Goal: Task Accomplishment & Management: Complete application form

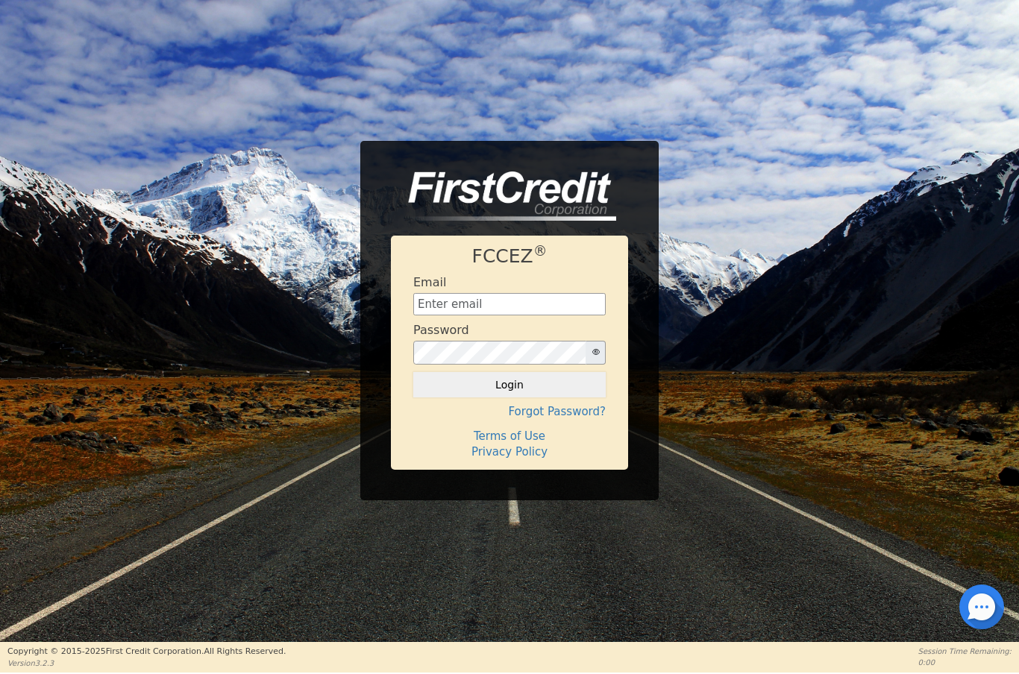
click at [447, 305] on input "text" at bounding box center [509, 304] width 192 height 22
type input "[EMAIL_ADDRESS][DOMAIN_NAME]"
click at [542, 386] on button "Login" at bounding box center [509, 384] width 192 height 25
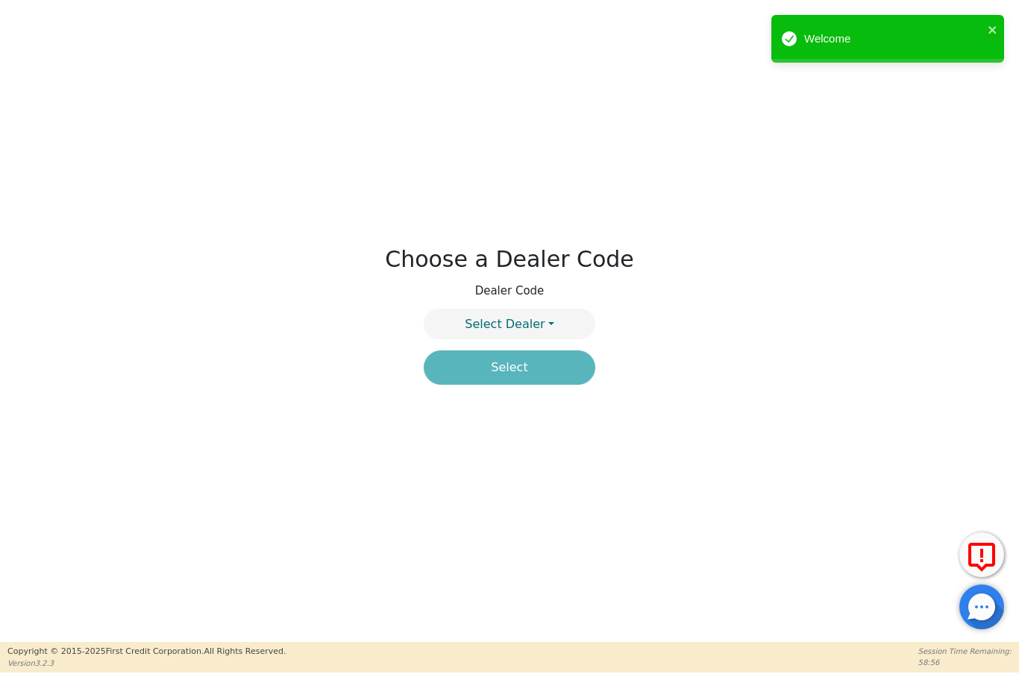
click at [555, 324] on button "Select Dealer" at bounding box center [510, 324] width 172 height 31
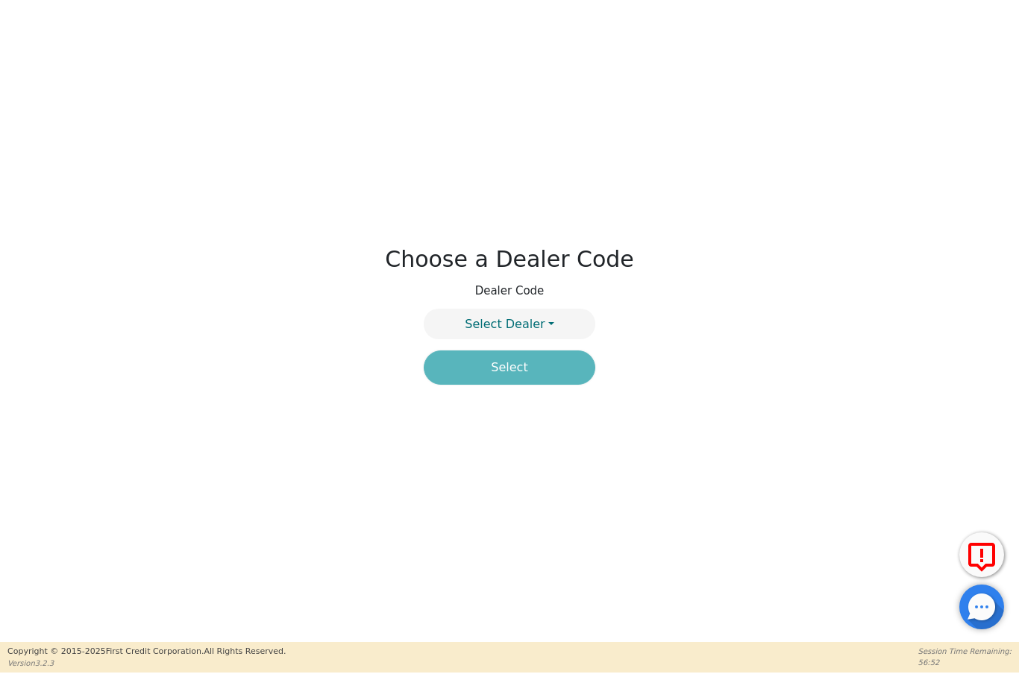
click at [547, 321] on button "Select Dealer" at bounding box center [510, 324] width 172 height 31
click at [549, 359] on link "4394A" at bounding box center [509, 360] width 170 height 20
click at [544, 369] on button "Select" at bounding box center [510, 368] width 172 height 34
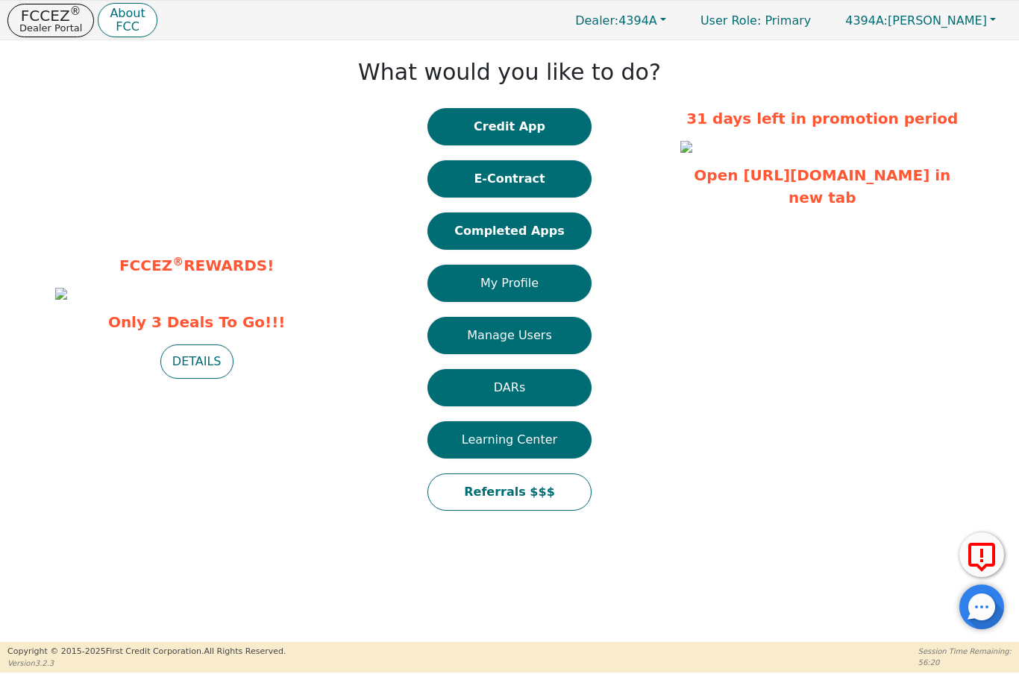
click at [203, 379] on button "DETAILS" at bounding box center [196, 362] width 73 height 34
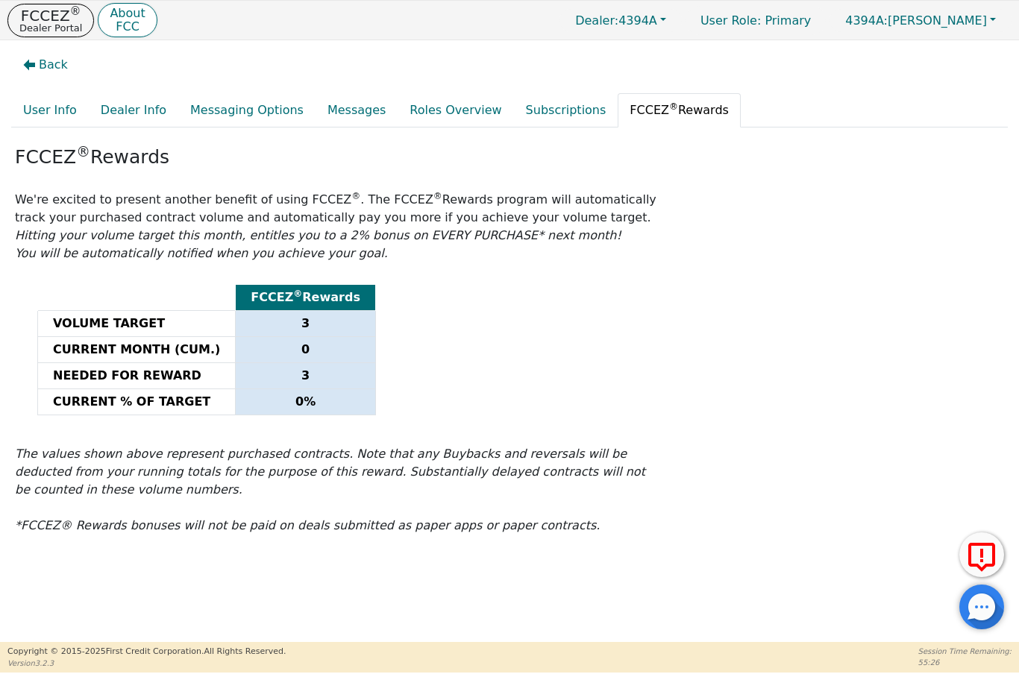
click at [638, 10] on button "Dealer: 4394A" at bounding box center [620, 20] width 122 height 23
click at [634, 45] on link "4394A" at bounding box center [622, 50] width 118 height 20
click at [45, 16] on p "FCCEZ ®" at bounding box center [50, 15] width 63 height 15
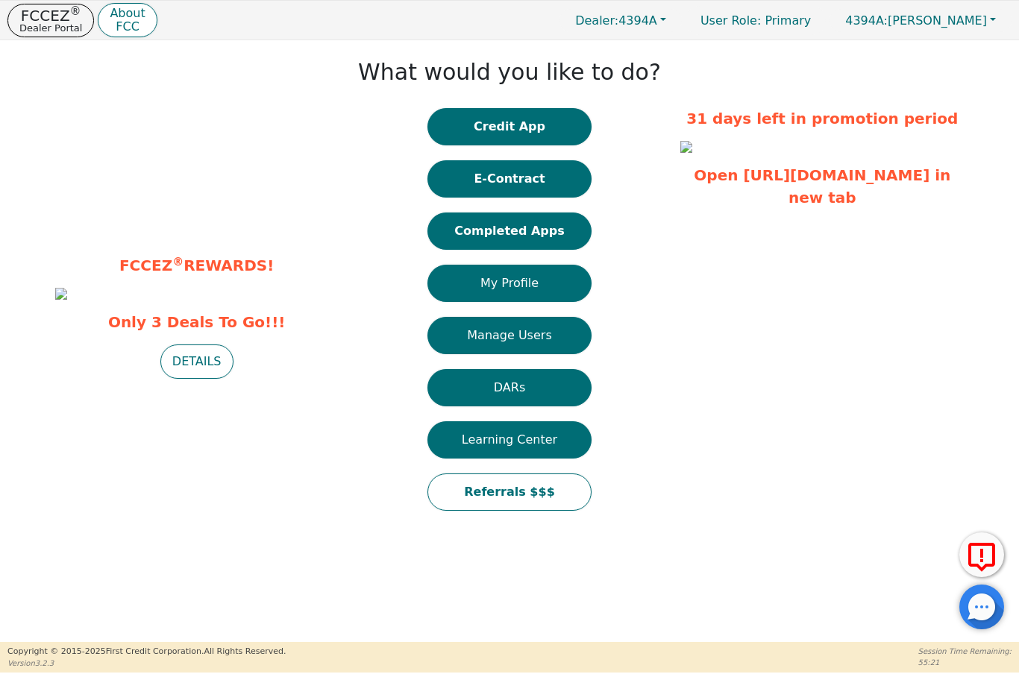
click at [543, 230] on button "Completed Apps" at bounding box center [509, 231] width 164 height 37
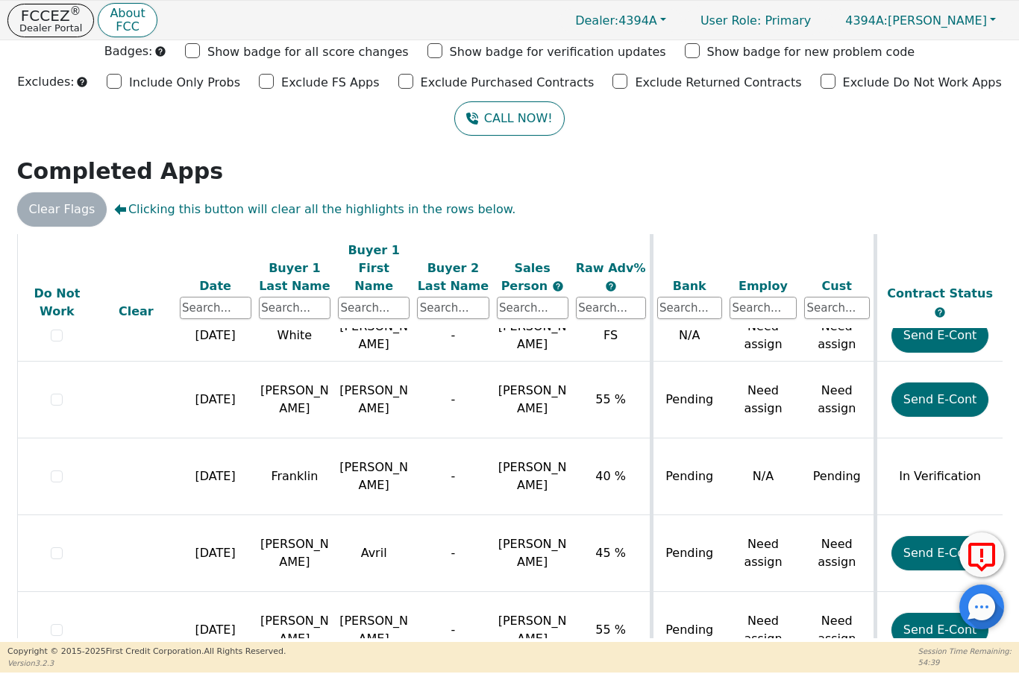
scroll to position [707, 0]
click at [45, 26] on p "Dealer Portal" at bounding box center [50, 28] width 63 height 10
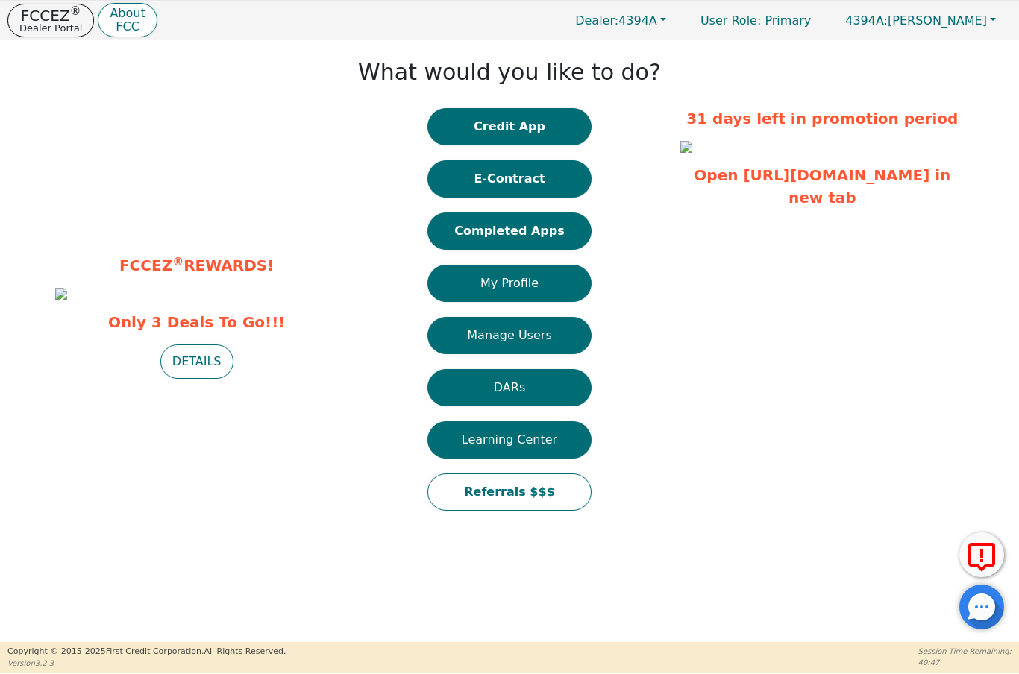
click at [525, 127] on button "Credit App" at bounding box center [509, 126] width 164 height 37
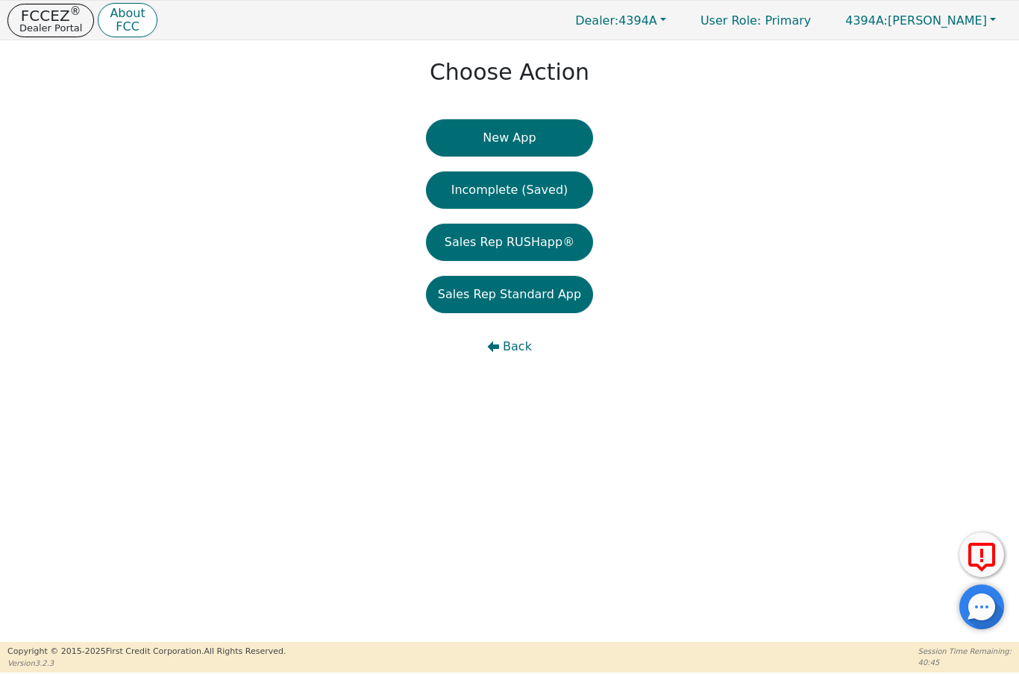
click at [556, 135] on button "New App" at bounding box center [509, 137] width 167 height 37
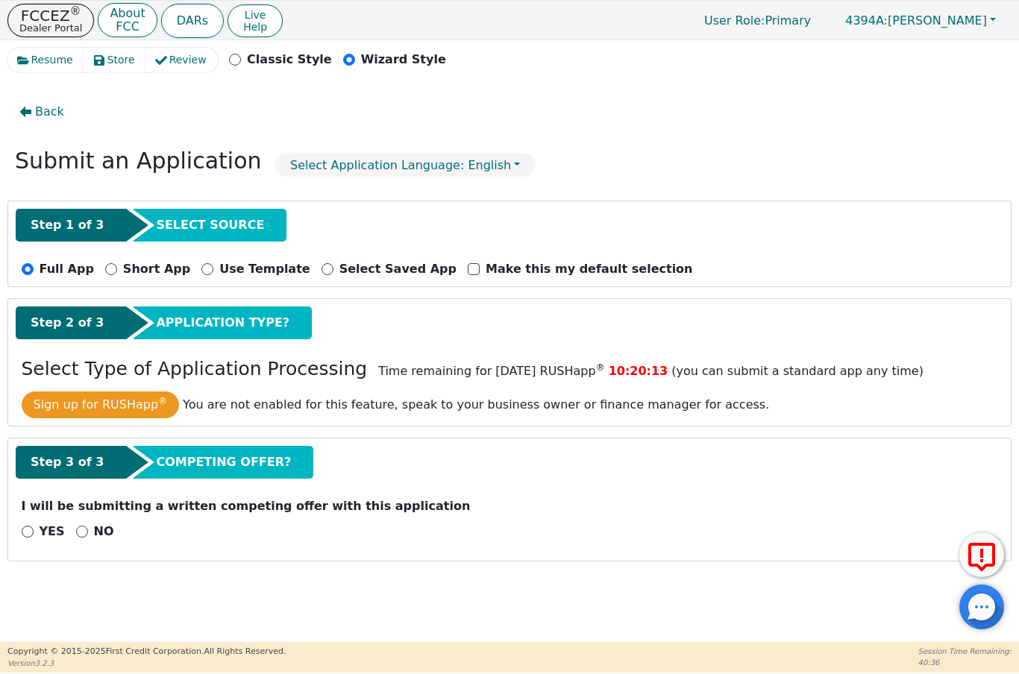
click at [83, 534] on input "NO" at bounding box center [82, 532] width 12 height 12
radio input "true"
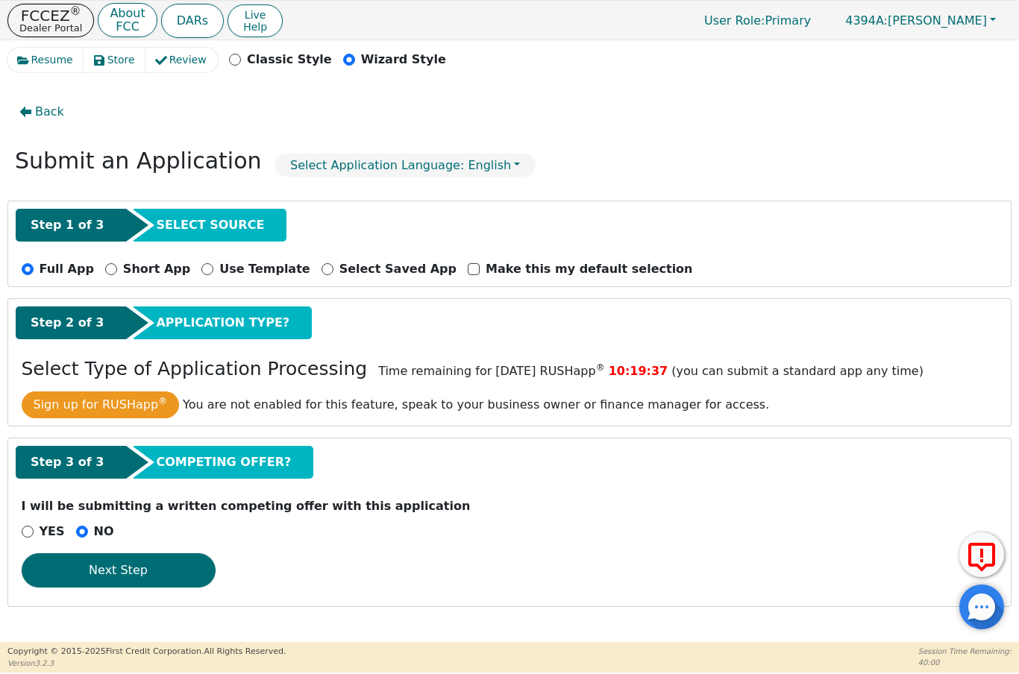
click at [146, 569] on button "Next Step" at bounding box center [119, 570] width 194 height 34
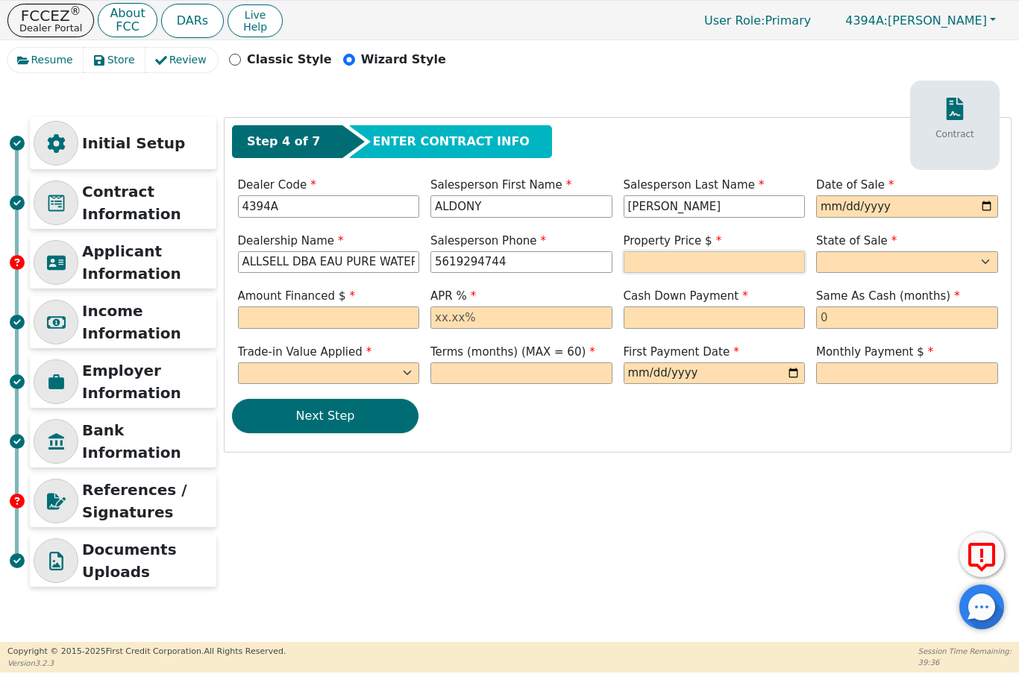
click at [720, 261] on input "text" at bounding box center [714, 262] width 182 height 22
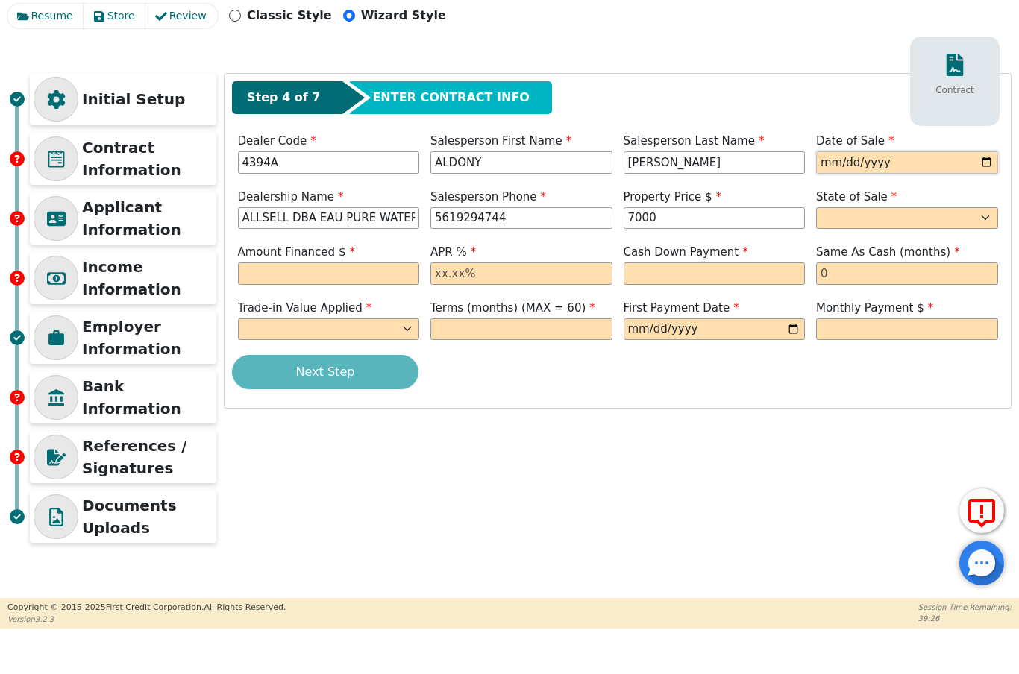
click at [911, 195] on input "date" at bounding box center [907, 206] width 182 height 22
type input "7000.00"
type input "[DATE]"
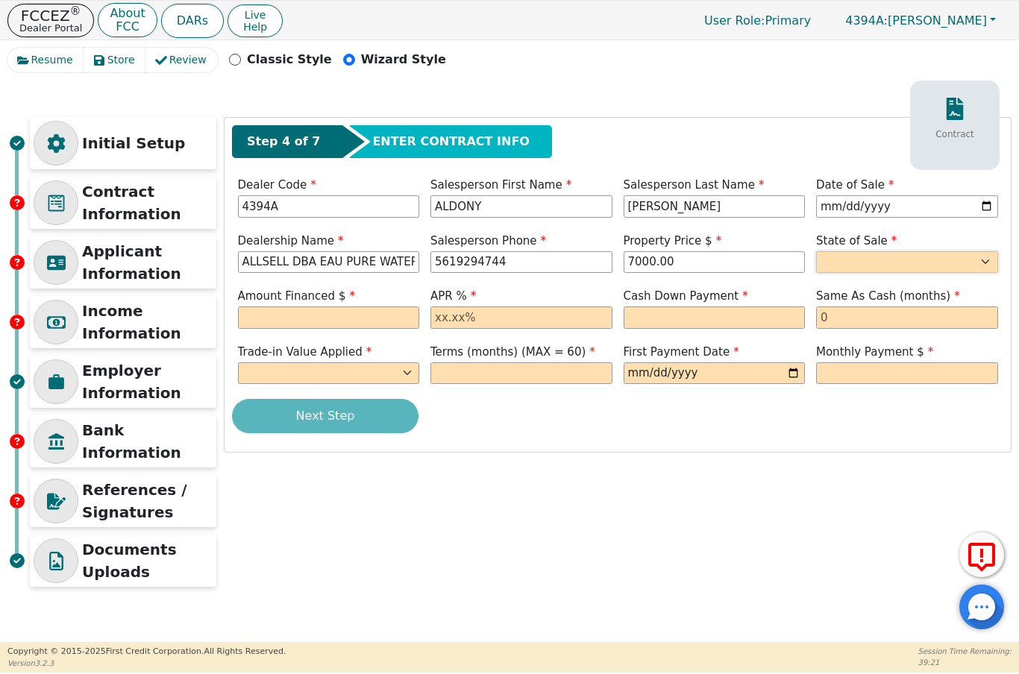
click at [902, 260] on select "AK AL AR AZ CA CO CT DC DE FL [GEOGRAPHIC_DATA] HI IA ID IL IN KS [GEOGRAPHIC_D…" at bounding box center [907, 262] width 182 height 22
select select "FL"
click at [356, 313] on input "text" at bounding box center [329, 318] width 182 height 22
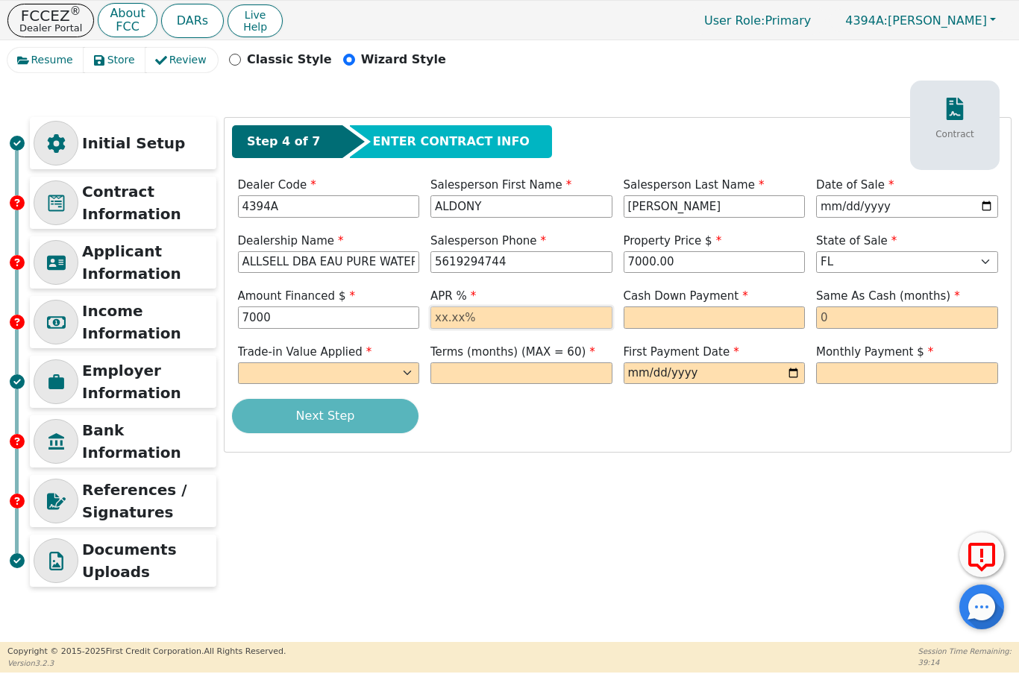
click at [509, 315] on input "text" at bounding box center [521, 318] width 182 height 22
type input "7000.00"
click at [703, 323] on input "text" at bounding box center [714, 318] width 182 height 22
type input "17.90"
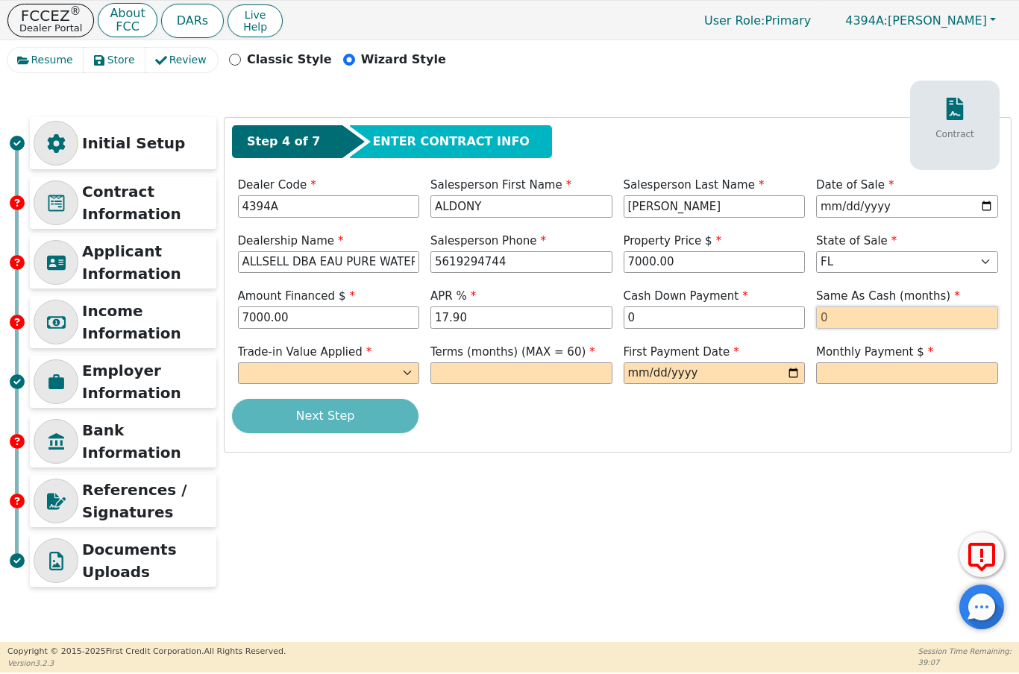
click at [850, 321] on input "text" at bounding box center [907, 318] width 182 height 22
type input "0.00"
type input "0"
click at [297, 375] on select "Yes No" at bounding box center [329, 373] width 182 height 22
select select "n"
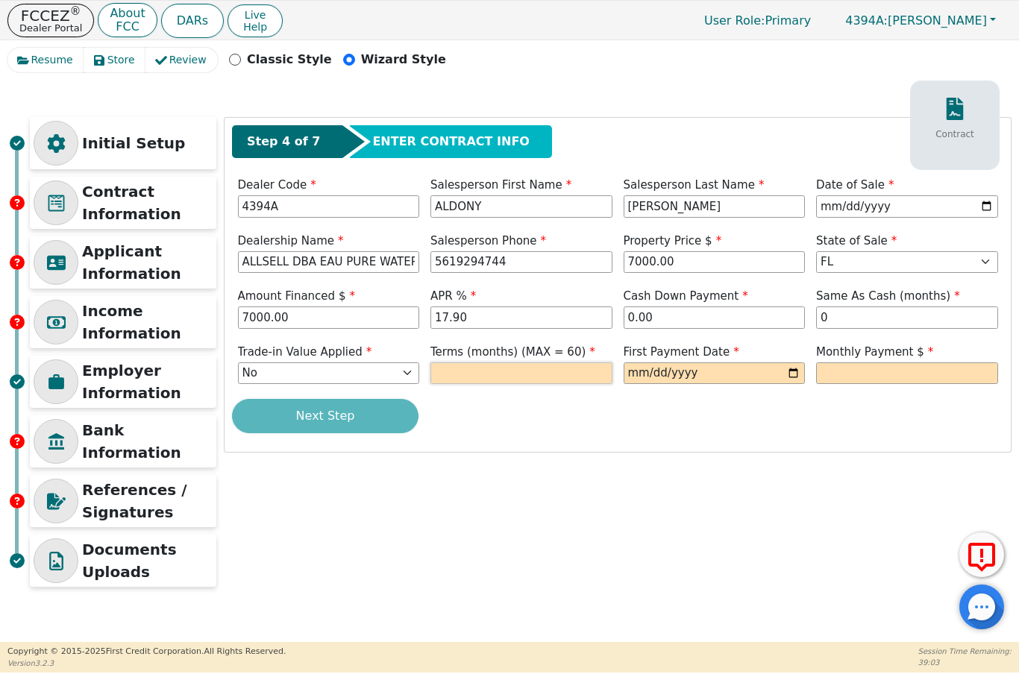
click at [539, 370] on input "text" at bounding box center [521, 373] width 182 height 22
type input "60"
click at [691, 374] on input "date" at bounding box center [714, 373] width 182 height 22
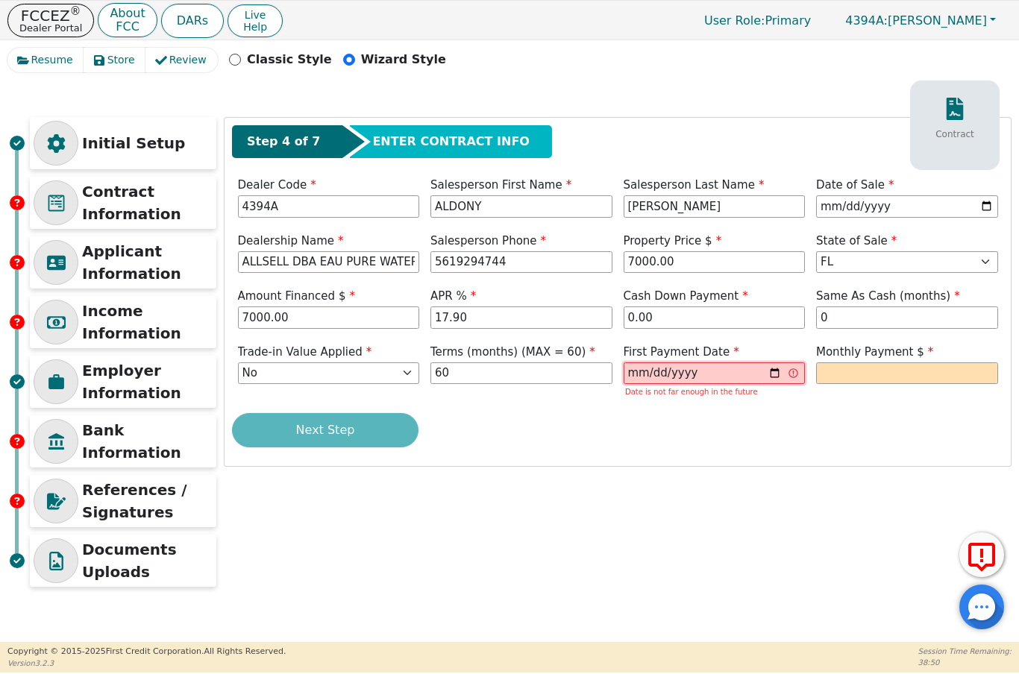
type input "[DATE]"
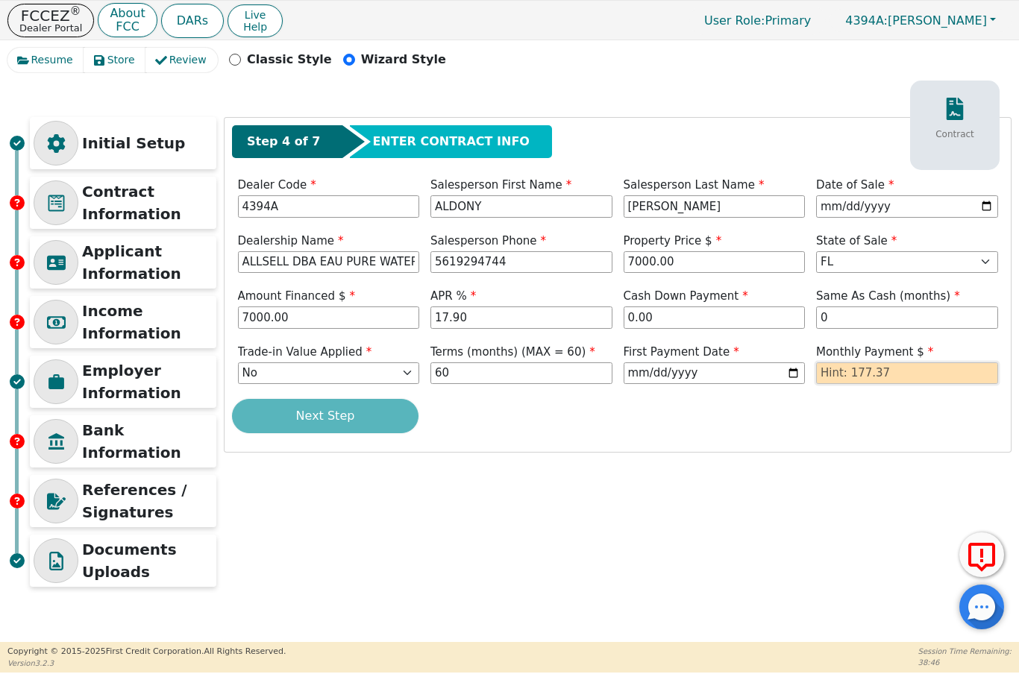
click at [822, 374] on input "text" at bounding box center [907, 373] width 182 height 22
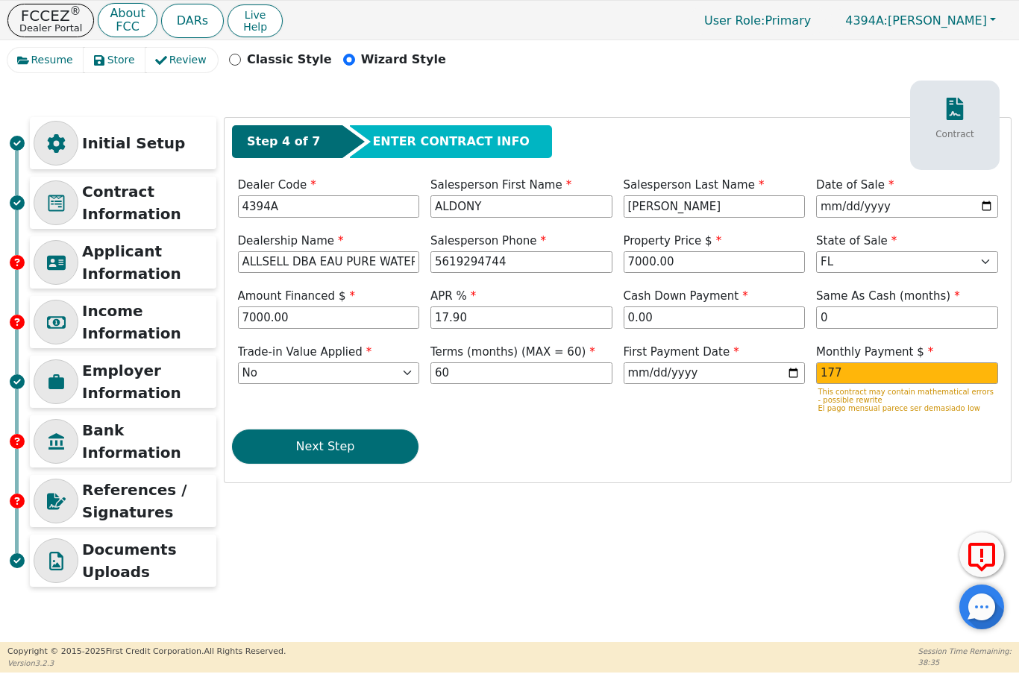
click at [480, 478] on div "Step 4 of 7 ENTER CONTRACT INFO Contract Dealer Code 4394A Salesperson First Na…" at bounding box center [617, 300] width 786 height 365
click at [885, 371] on input "177.00" at bounding box center [907, 373] width 182 height 22
type input "1"
type input "177.37"
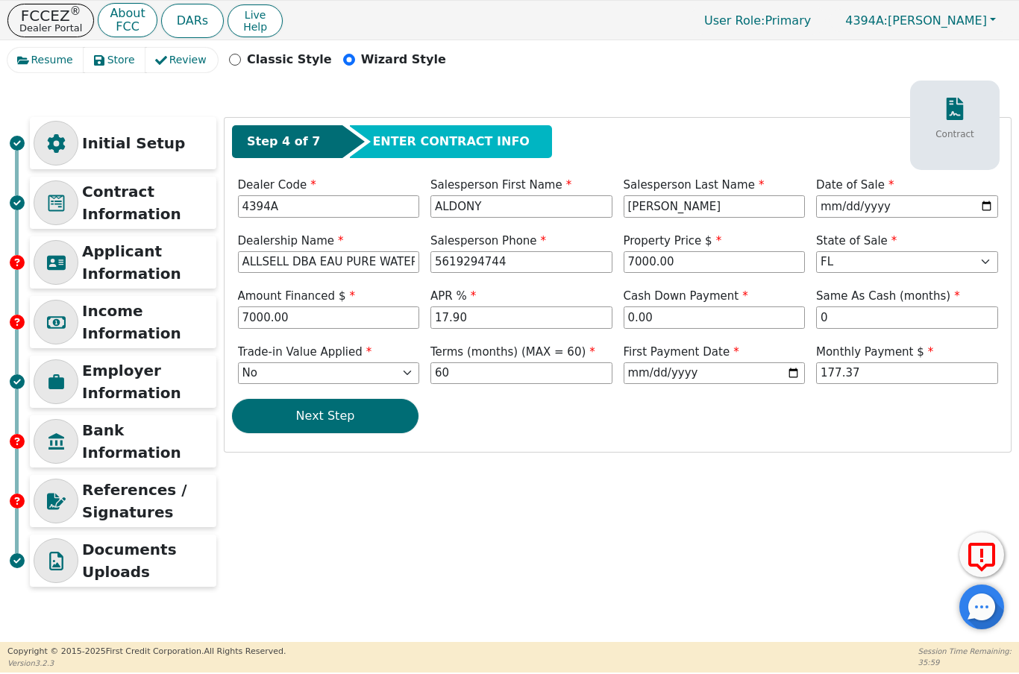
click at [344, 430] on button "Next Step" at bounding box center [325, 416] width 186 height 34
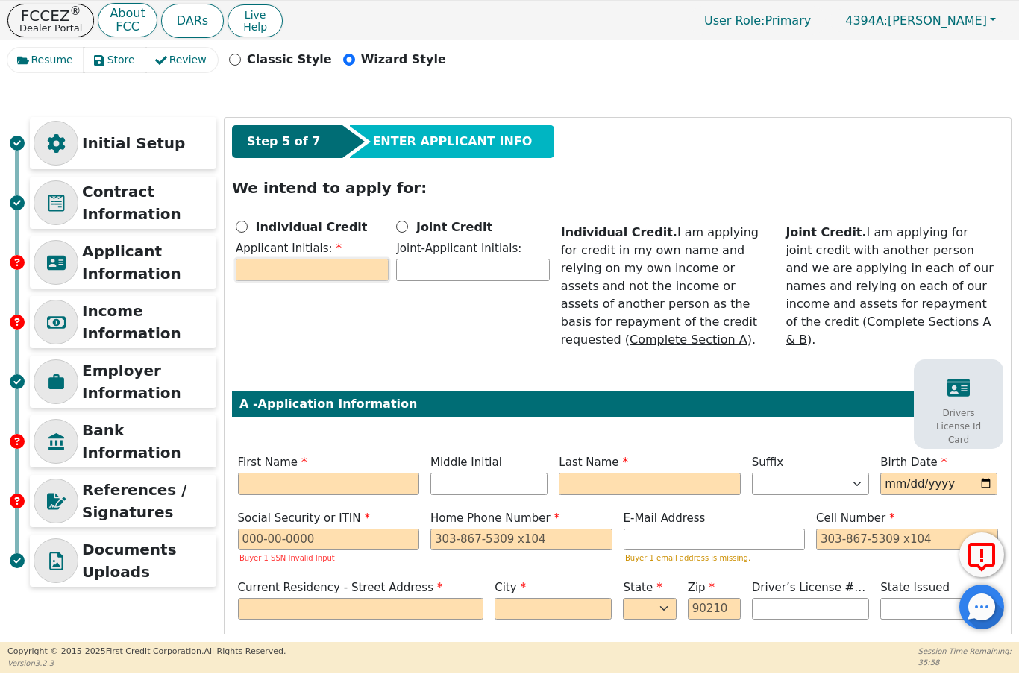
click at [326, 271] on input "text" at bounding box center [312, 270] width 153 height 22
click at [347, 473] on input "text" at bounding box center [329, 484] width 182 height 22
type input "J"
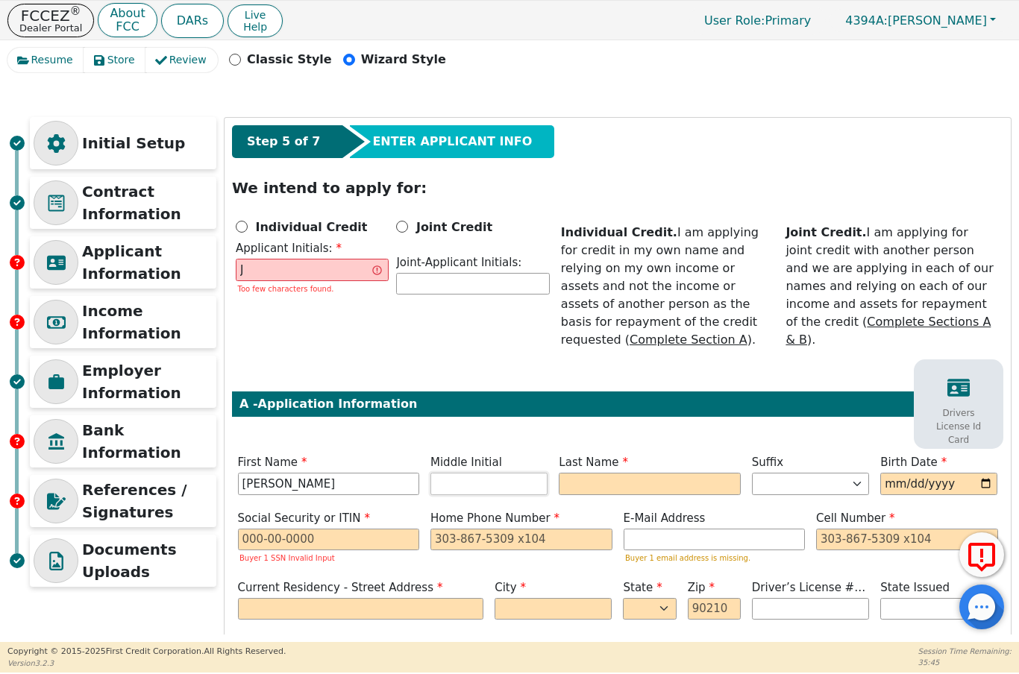
type input "[PERSON_NAME]"
click at [295, 279] on input "J" at bounding box center [312, 270] width 153 height 22
click at [236, 224] on input "Individual Credit" at bounding box center [242, 227] width 12 height 12
radio input "true"
click at [289, 272] on input "J" at bounding box center [312, 270] width 153 height 22
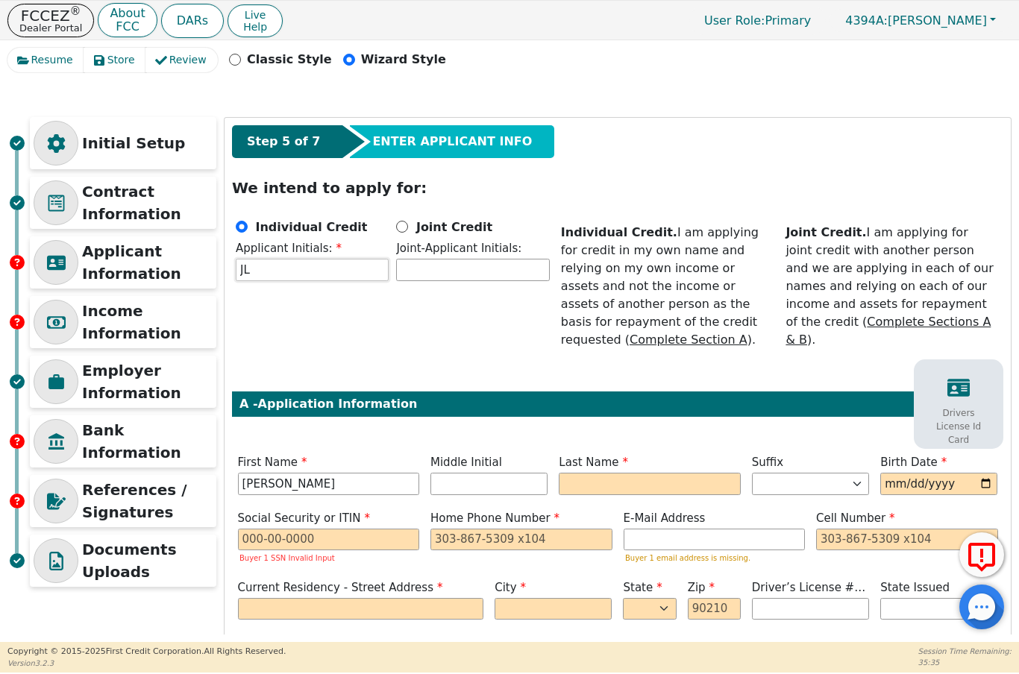
type input "JL"
click at [480, 473] on input "text" at bounding box center [488, 484] width 117 height 22
click at [620, 473] on input "text" at bounding box center [650, 484] width 182 height 22
click at [914, 474] on input "date" at bounding box center [938, 484] width 117 height 22
type input "[PERSON_NAME]"
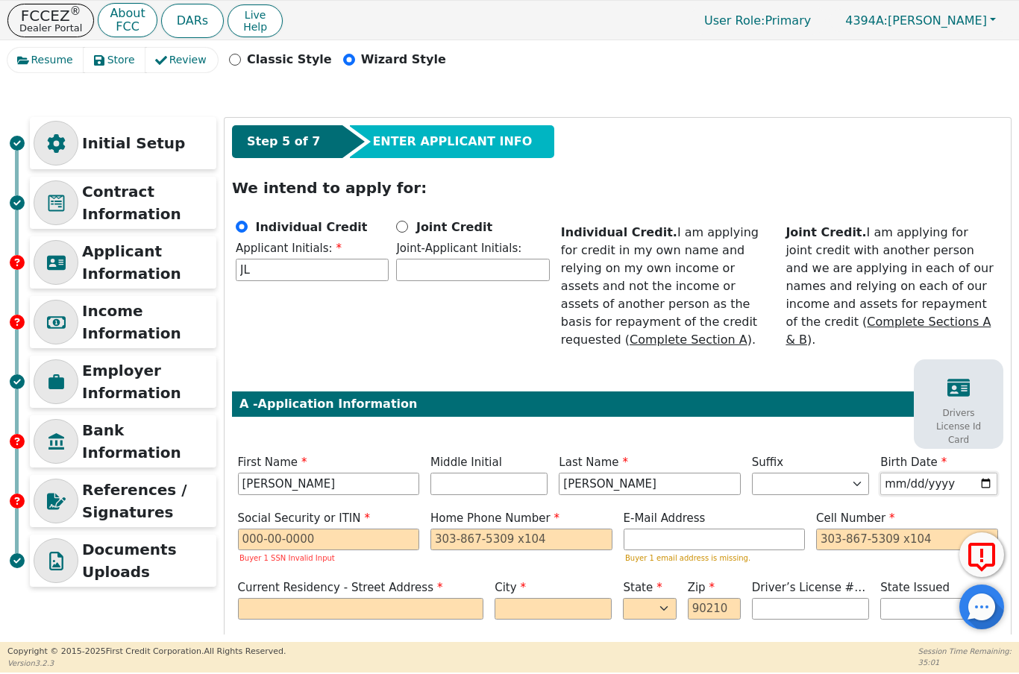
type input "[DATE]"
click at [251, 529] on input "text" at bounding box center [329, 540] width 182 height 22
click at [457, 529] on input "tel" at bounding box center [521, 540] width 182 height 22
type input "***-**-9683"
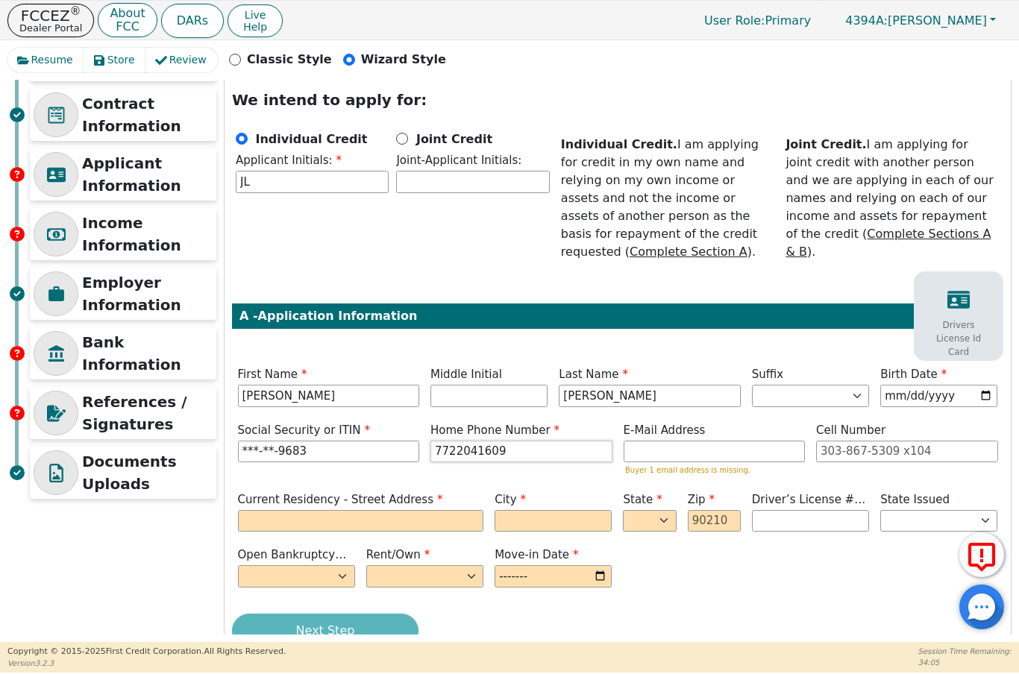
scroll to position [88, 0]
click at [292, 510] on input "text" at bounding box center [361, 521] width 246 height 22
type input "[PHONE_NUMBER]"
type input "[STREET_ADDRESS]"
click at [559, 510] on input "text" at bounding box center [552, 521] width 117 height 22
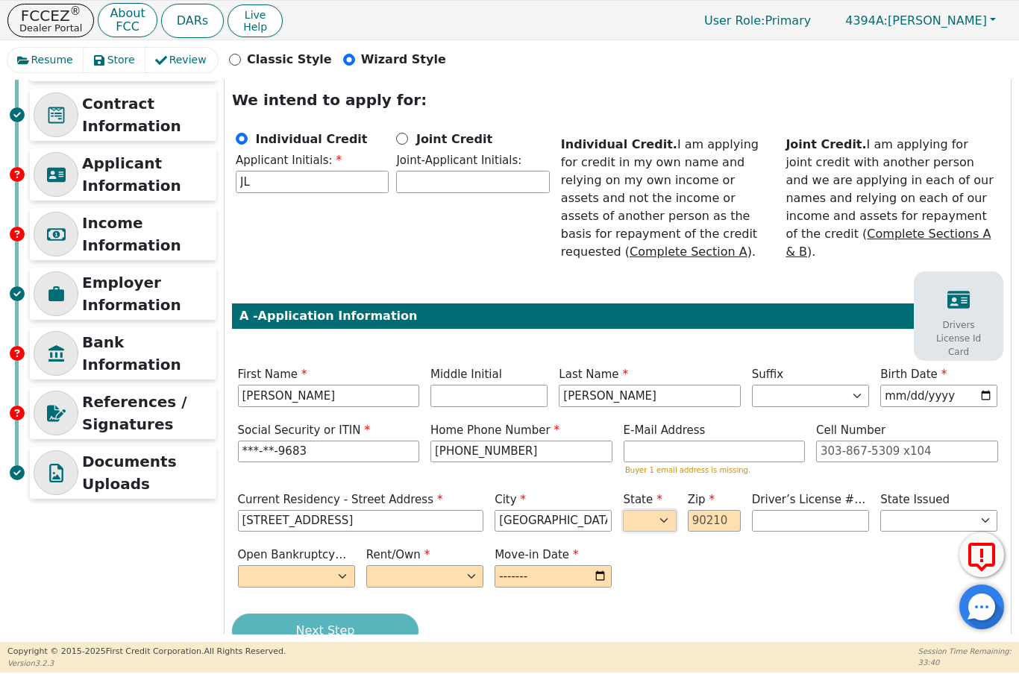
click at [663, 510] on select "AK AL AR AZ CA CO CT DC DE FL [GEOGRAPHIC_DATA] HI IA ID IL IN KS [GEOGRAPHIC_D…" at bounding box center [649, 521] width 53 height 22
type input "[GEOGRAPHIC_DATA]"
select select "FL"
click at [717, 510] on input "text" at bounding box center [714, 521] width 53 height 22
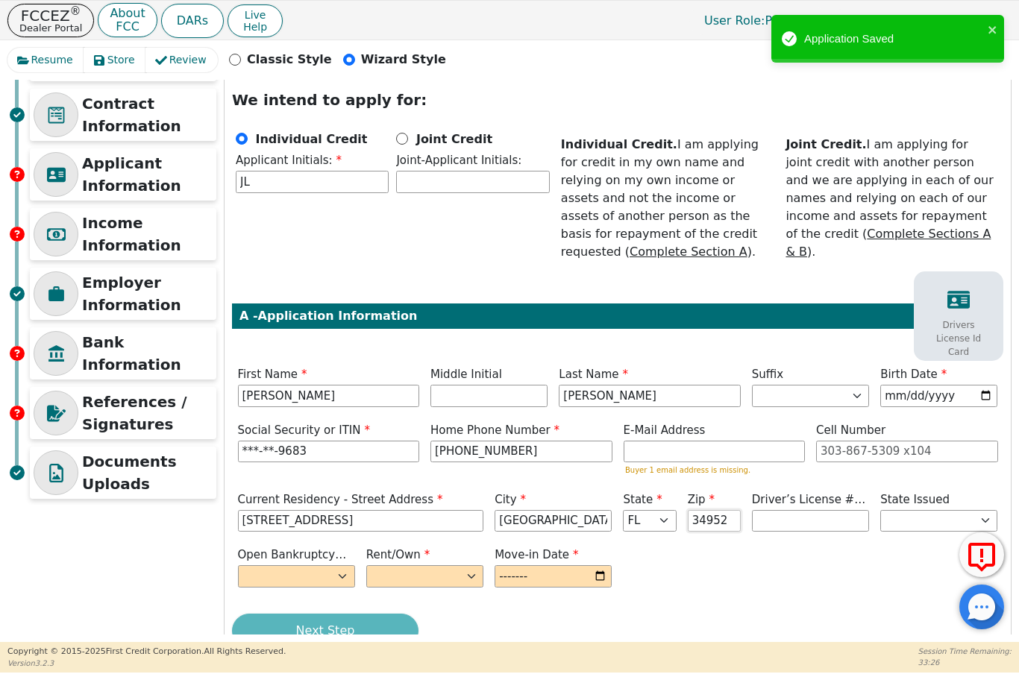
type input "34952"
click at [339, 565] on select "Yes No" at bounding box center [296, 576] width 117 height 22
select select "n"
click at [456, 565] on select "Rent Own" at bounding box center [424, 576] width 117 height 22
select select "Own"
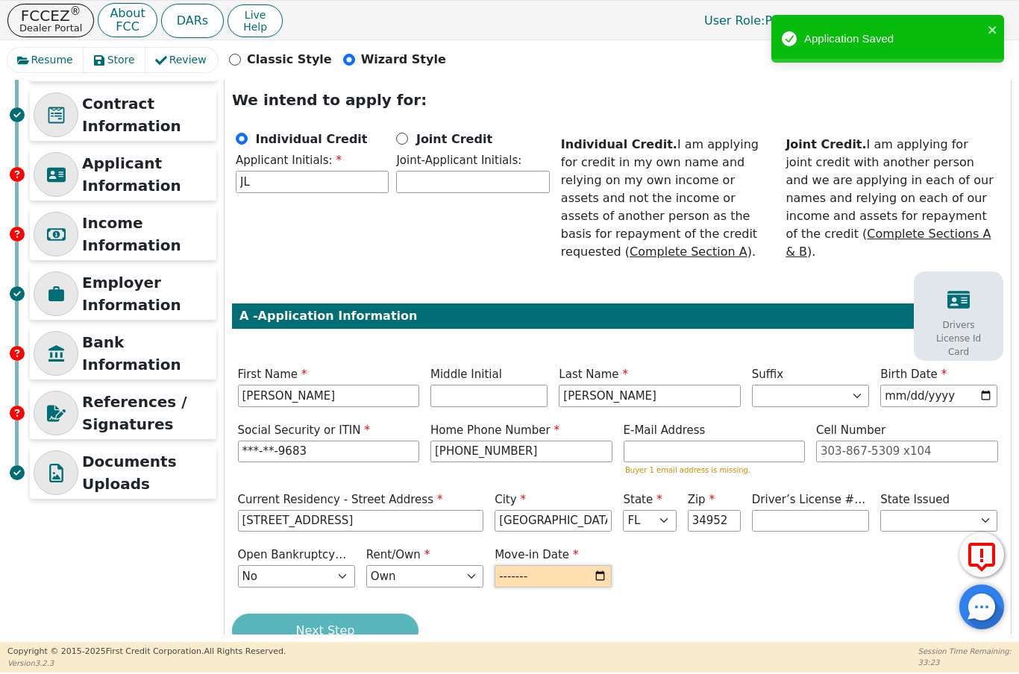
click at [544, 565] on input "month" at bounding box center [552, 576] width 117 height 22
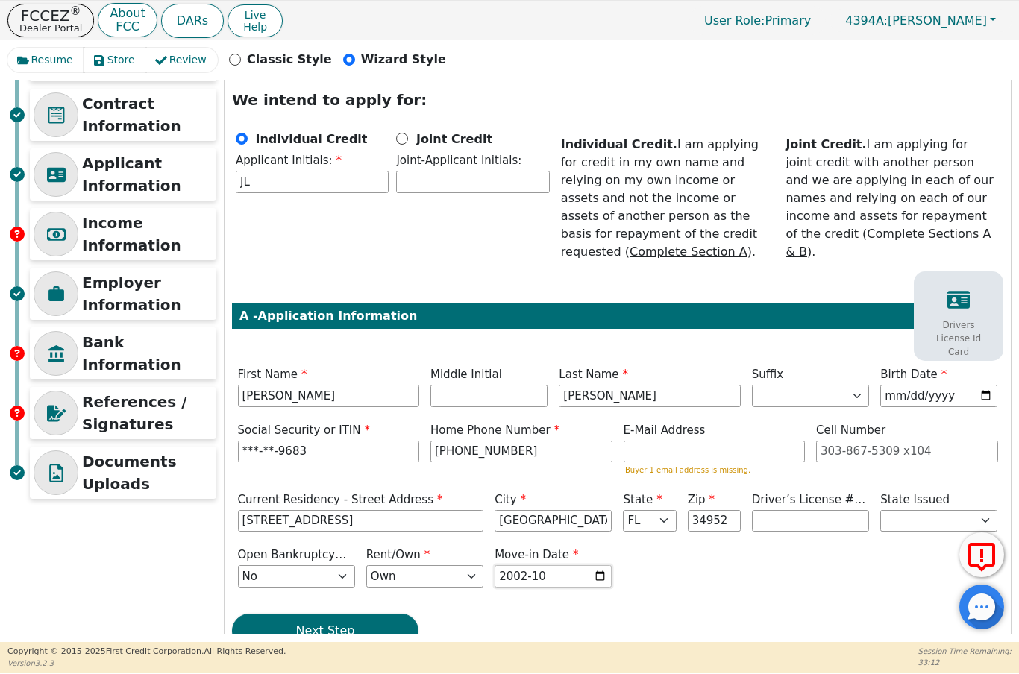
type input "2000-10"
click at [666, 586] on div "Step 5 of 7 ENTER APPLICANT INFO We intend to apply for: Individual Credit Appl…" at bounding box center [617, 348] width 786 height 637
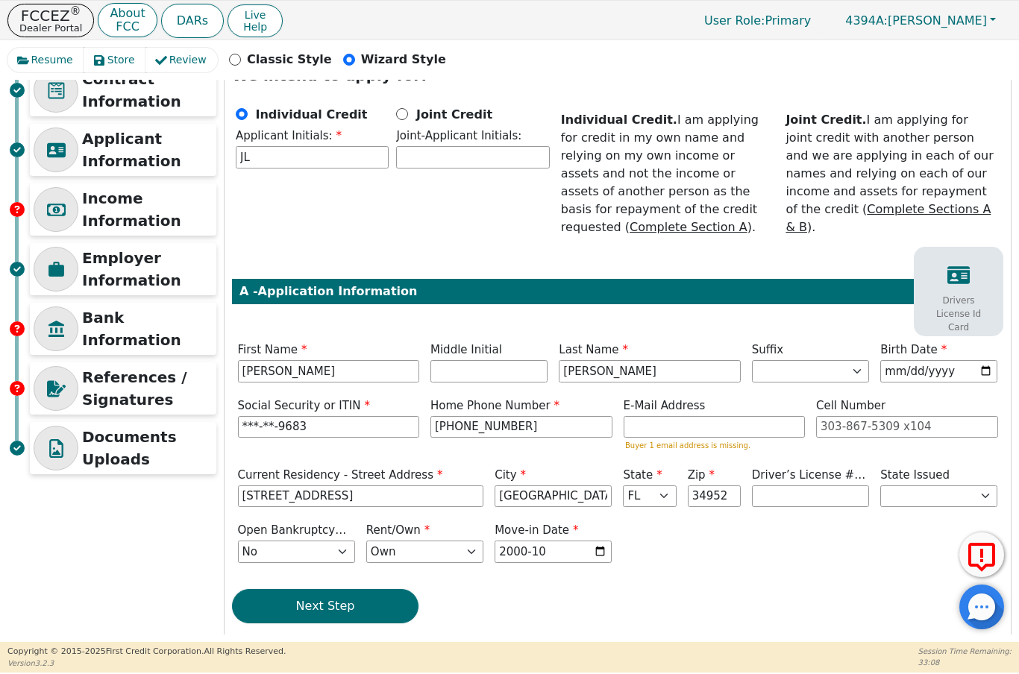
click at [327, 591] on button "Next Step" at bounding box center [325, 606] width 186 height 34
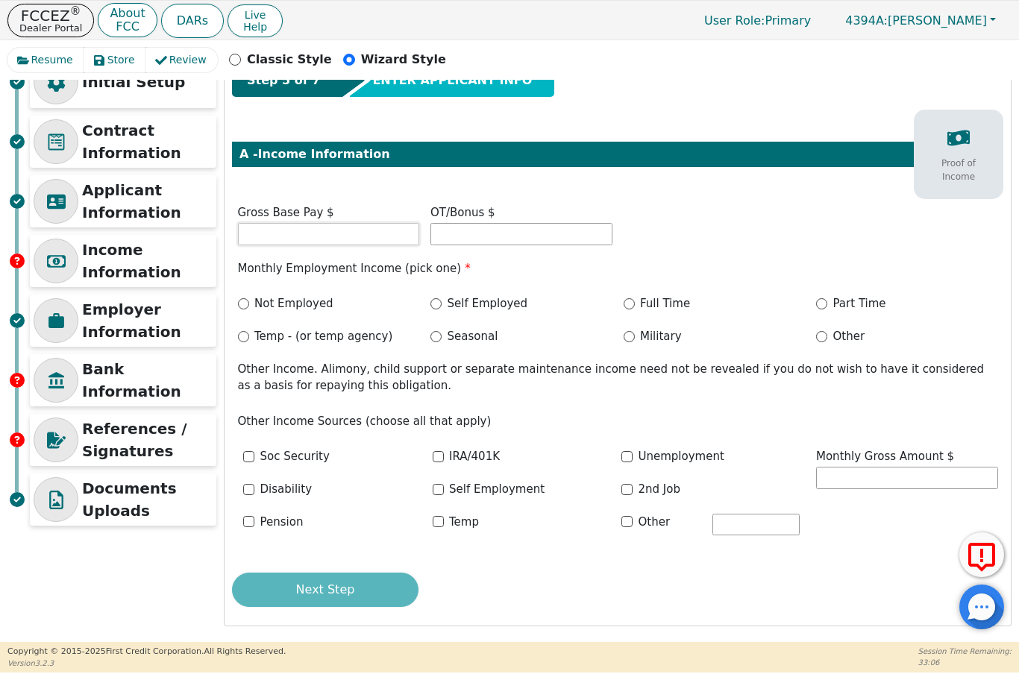
click at [318, 229] on input "text" at bounding box center [329, 234] width 182 height 22
click at [826, 333] on input "Other" at bounding box center [821, 336] width 11 height 11
radio input "true"
click at [249, 522] on input "Pension" at bounding box center [248, 521] width 11 height 11
checkbox input "true"
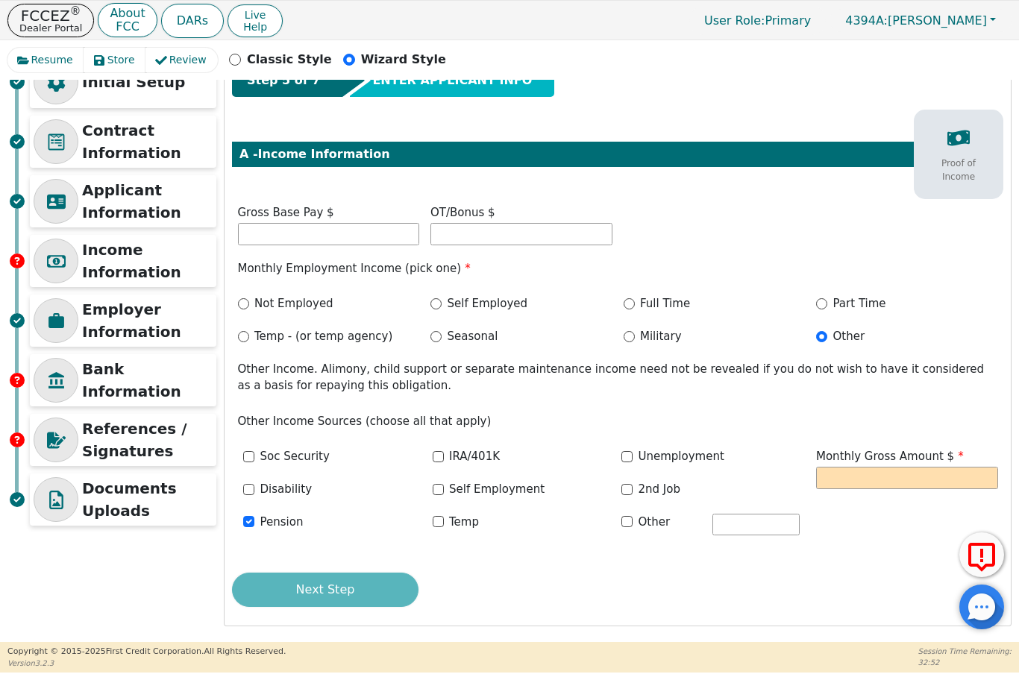
click at [262, 454] on label "Soc Security" at bounding box center [294, 456] width 69 height 17
click at [254, 454] on input "Soc Security" at bounding box center [248, 456] width 11 height 11
checkbox input "true"
click at [863, 473] on input "text" at bounding box center [907, 478] width 182 height 22
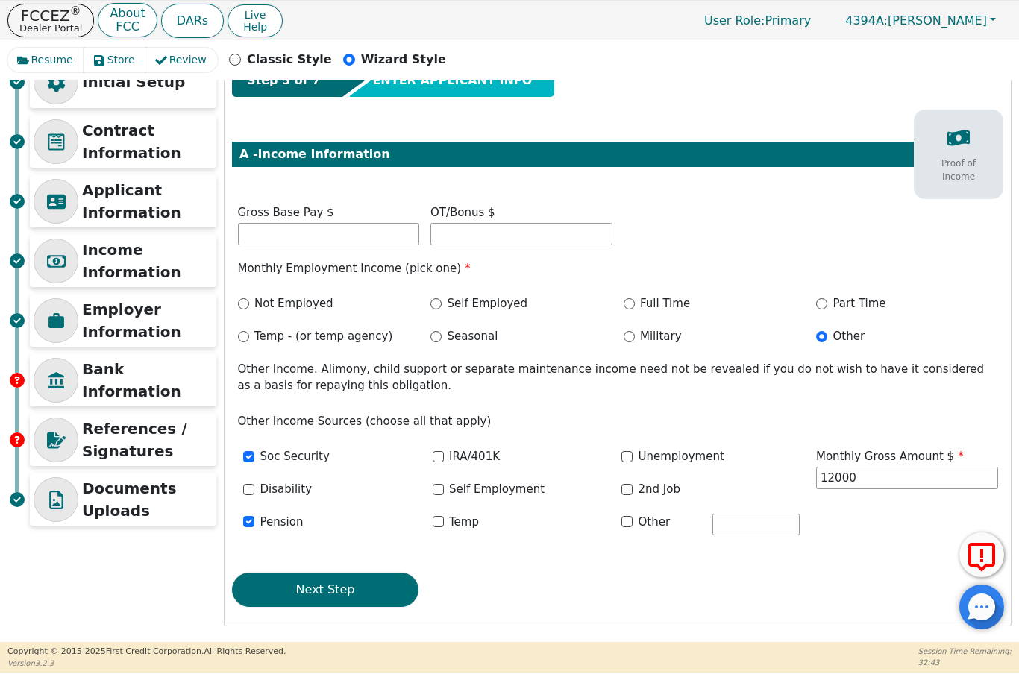
click at [870, 531] on div "Monthly Gross Amount $ 12000" at bounding box center [907, 499] width 193 height 102
type input "12000.00"
click at [377, 574] on button "Next Step" at bounding box center [325, 590] width 186 height 34
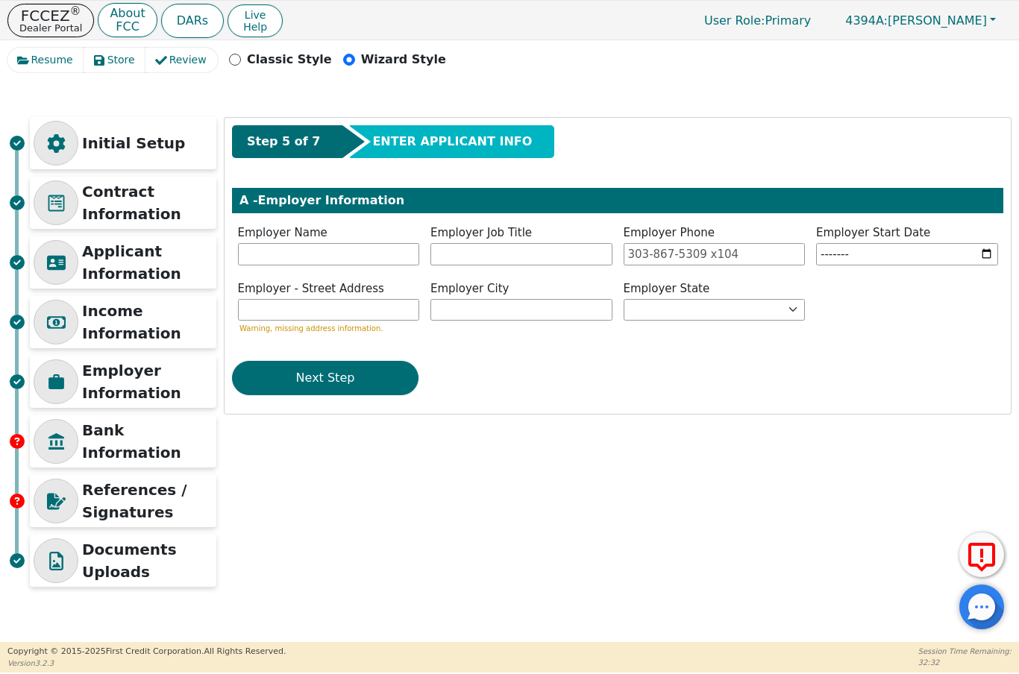
scroll to position [0, 0]
click at [365, 384] on button "Next Step" at bounding box center [325, 378] width 186 height 34
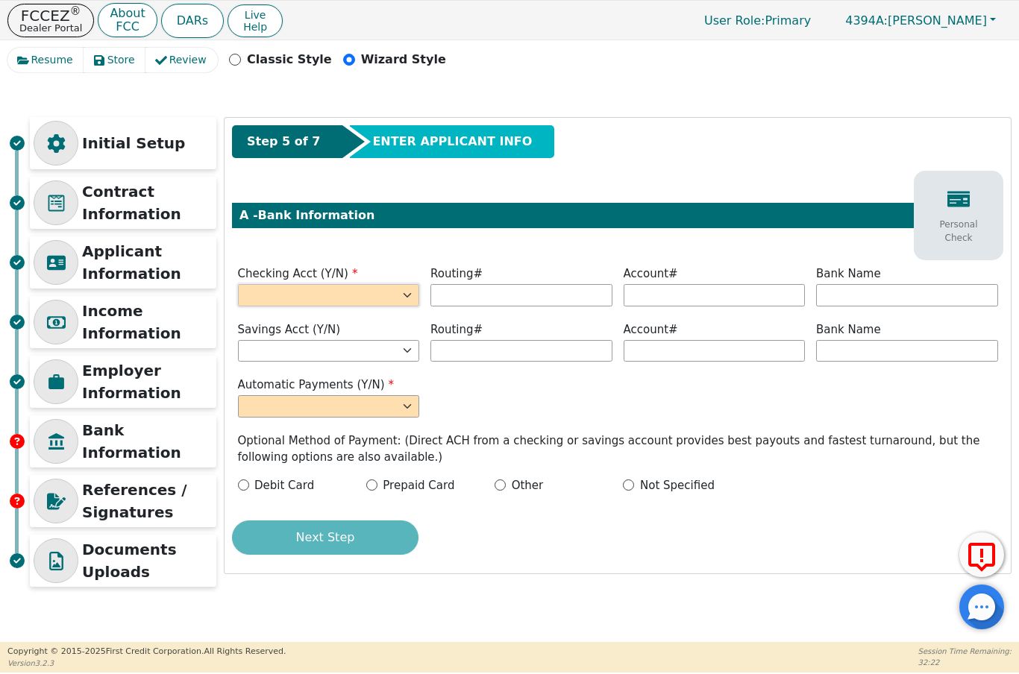
click at [418, 294] on select "Yes No" at bounding box center [329, 295] width 182 height 22
select select "y"
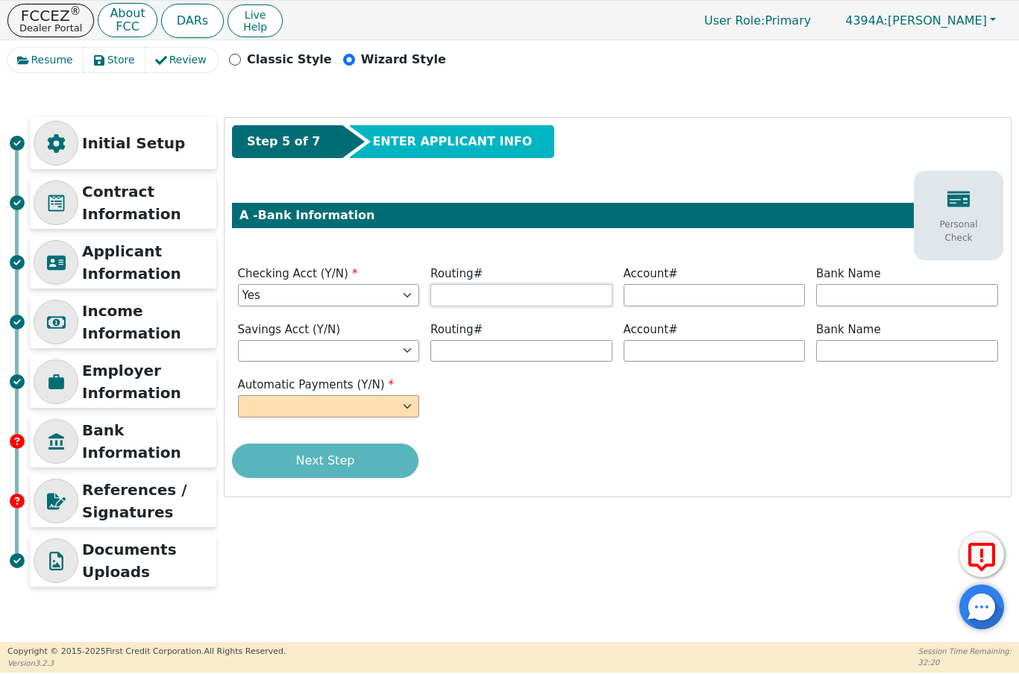
click at [481, 299] on input "text" at bounding box center [521, 295] width 182 height 22
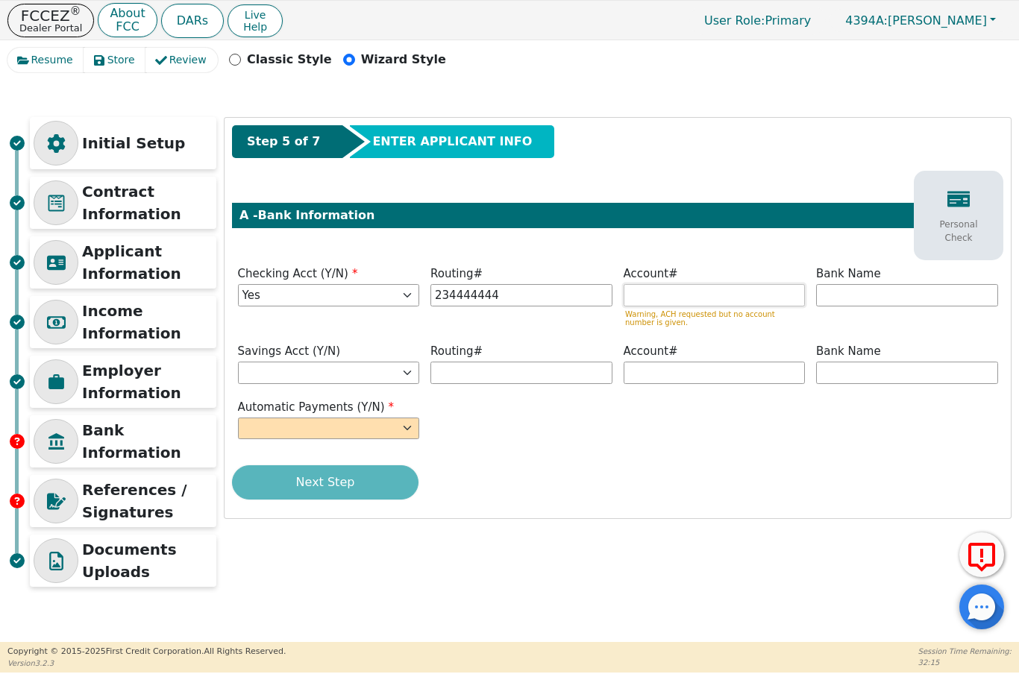
click at [673, 304] on input "text" at bounding box center [714, 295] width 182 height 22
type input "*********"
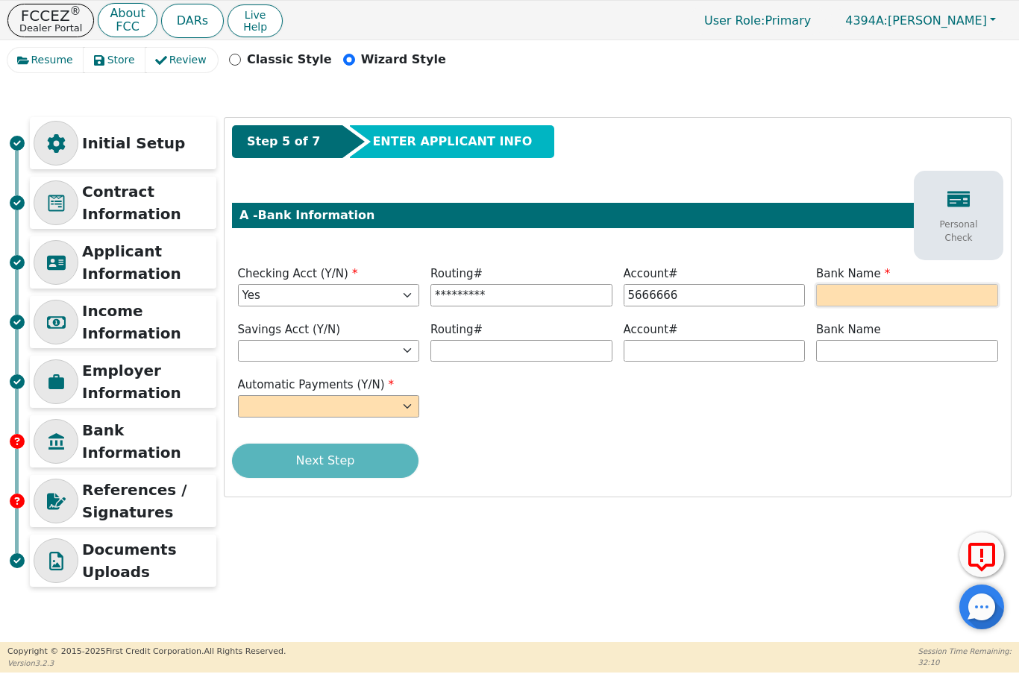
click at [871, 299] on input "text" at bounding box center [907, 295] width 182 height 22
type input "*******"
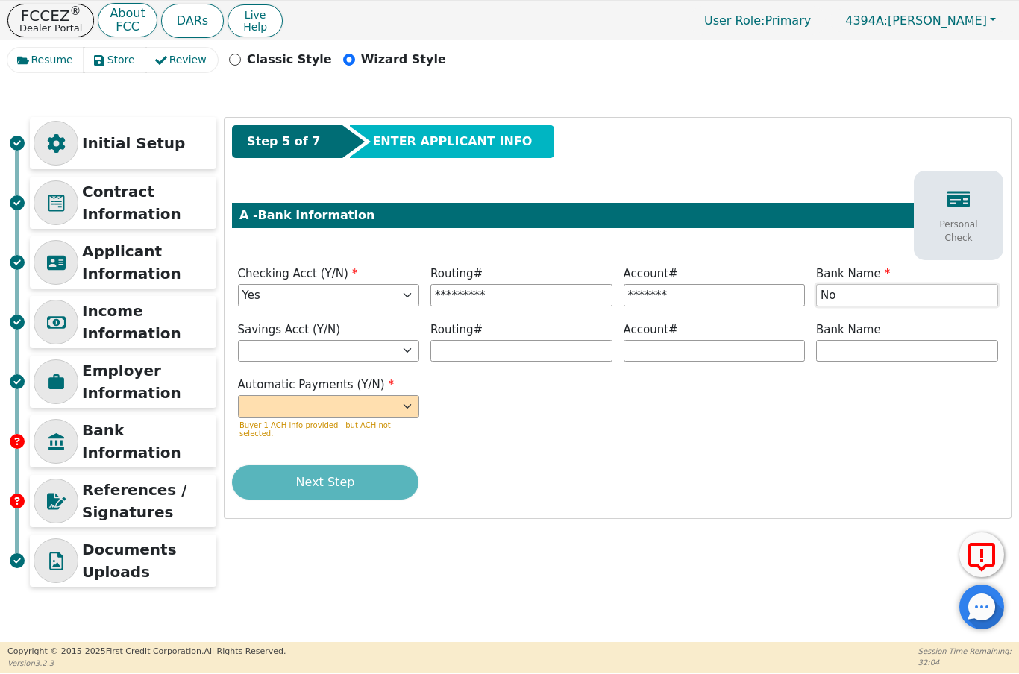
type input "N"
type input "Later"
click at [417, 406] on select "Yes No" at bounding box center [329, 406] width 182 height 22
select select "y"
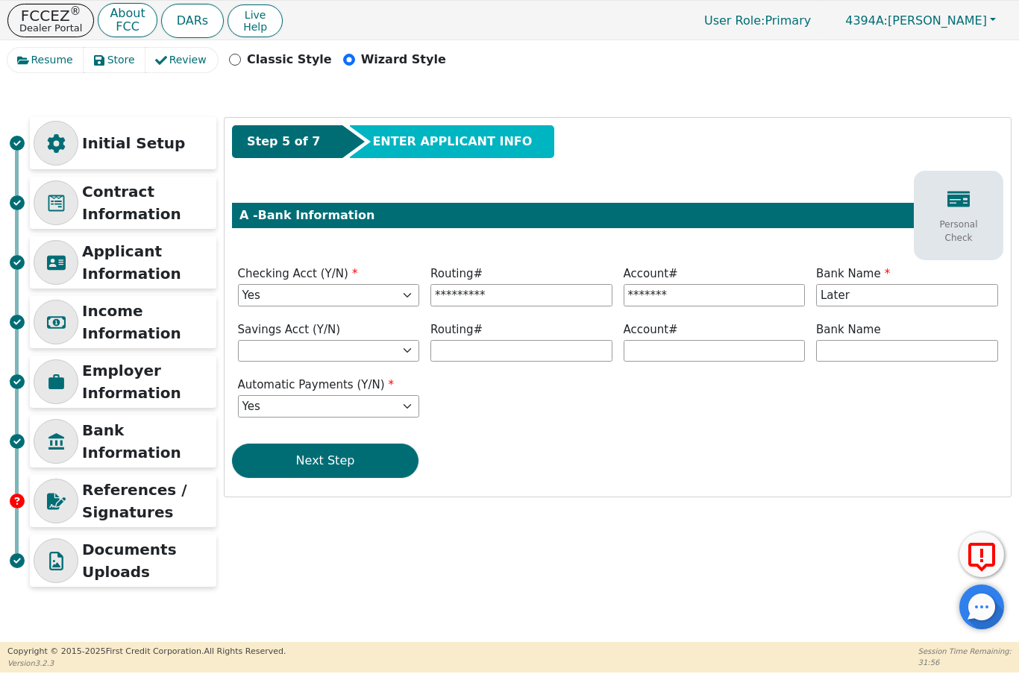
click at [351, 456] on button "Next Step" at bounding box center [325, 461] width 186 height 34
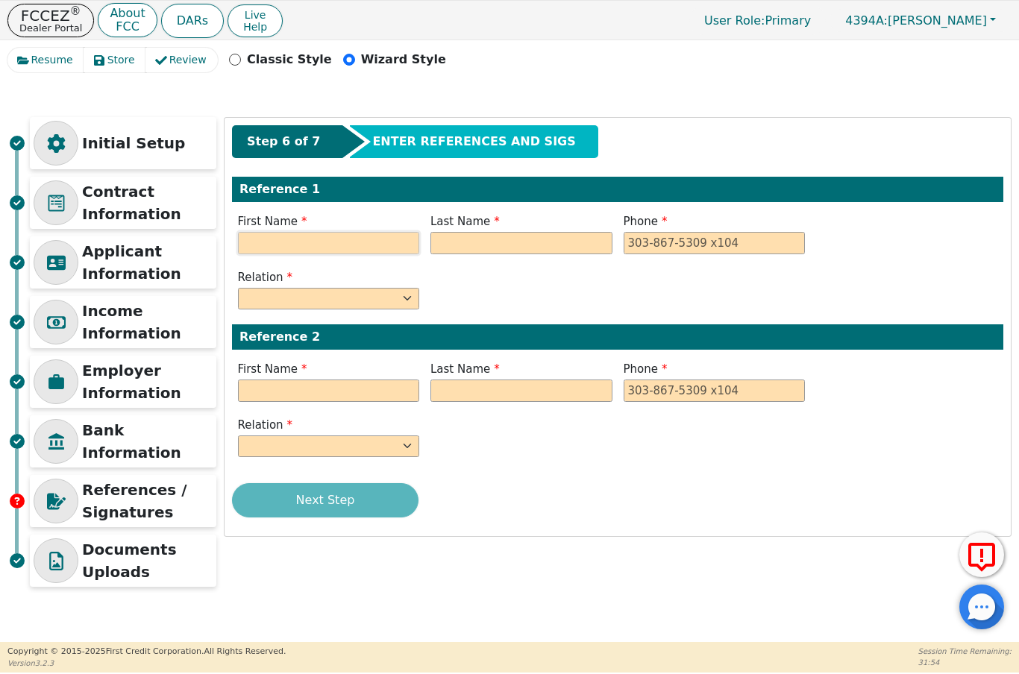
click at [365, 239] on input "text" at bounding box center [329, 243] width 182 height 22
type input "[PERSON_NAME]"
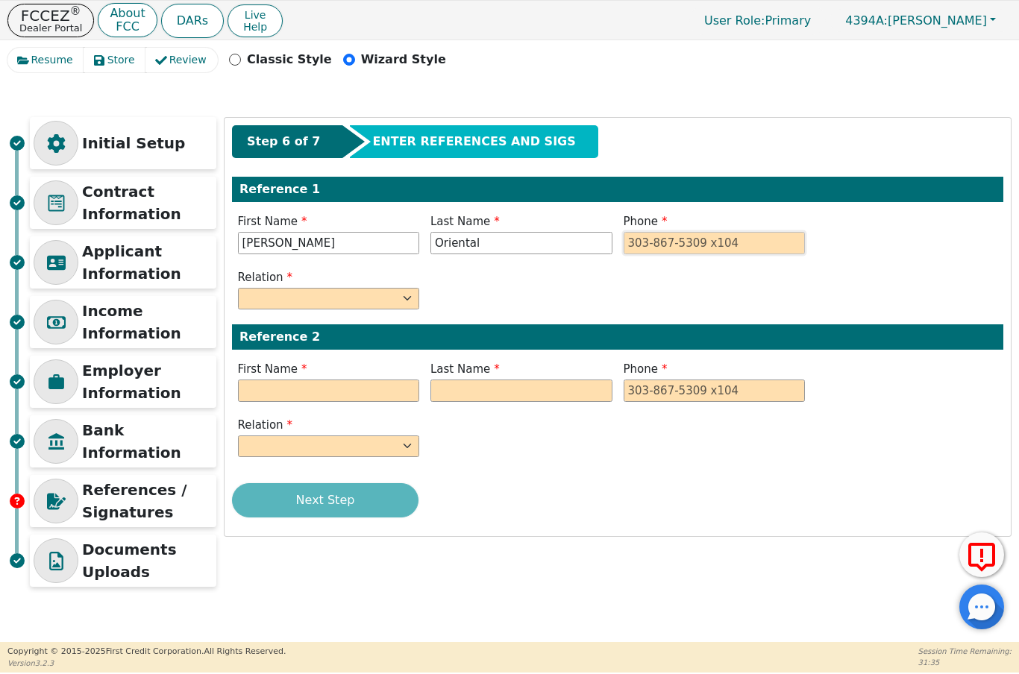
click at [666, 250] on input "tel" at bounding box center [714, 243] width 182 height 22
type input "Oriental"
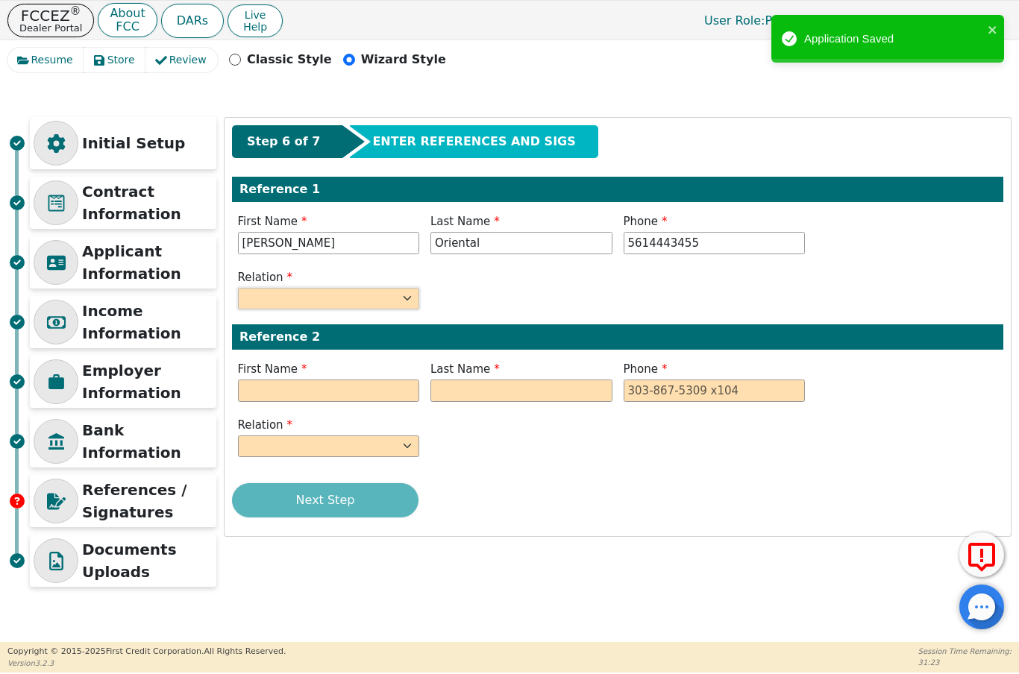
click at [404, 299] on select "FATHER MOTHER SISTER BROTHER DAUGHTER SON CO-WORKER NEIGHBOR FRIEND COUSIN G-MO…" at bounding box center [329, 299] width 182 height 22
type input "[PHONE_NUMBER]"
select select "FRIEND"
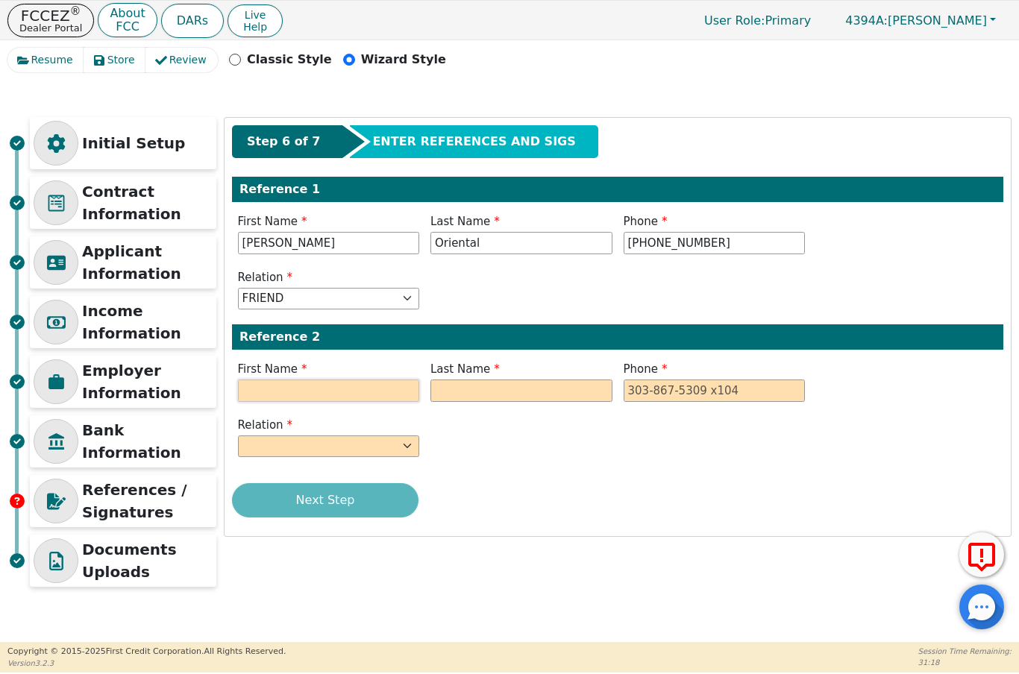
click at [299, 389] on input "text" at bounding box center [329, 391] width 182 height 22
type input "[PERSON_NAME]"
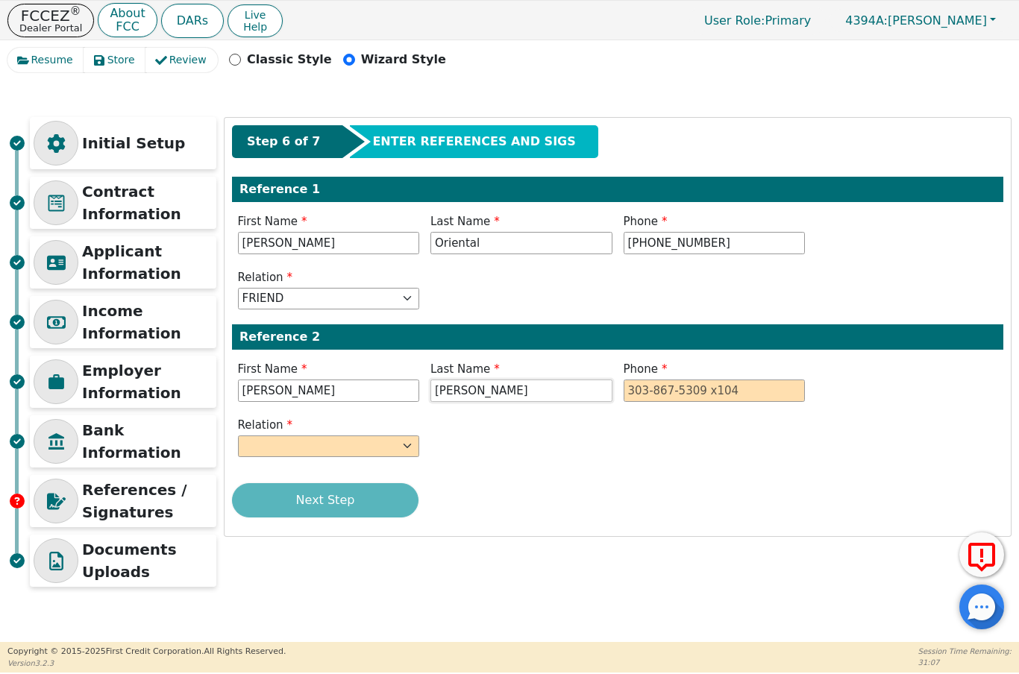
type input "[PERSON_NAME]"
click at [653, 399] on input "tel" at bounding box center [714, 391] width 182 height 22
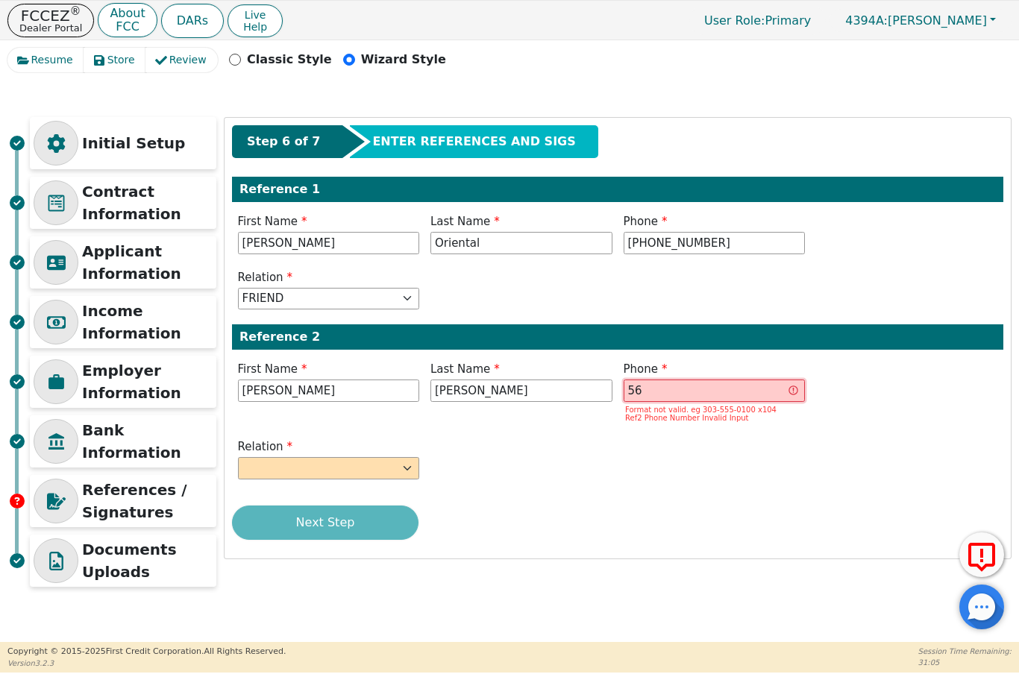
type input "5"
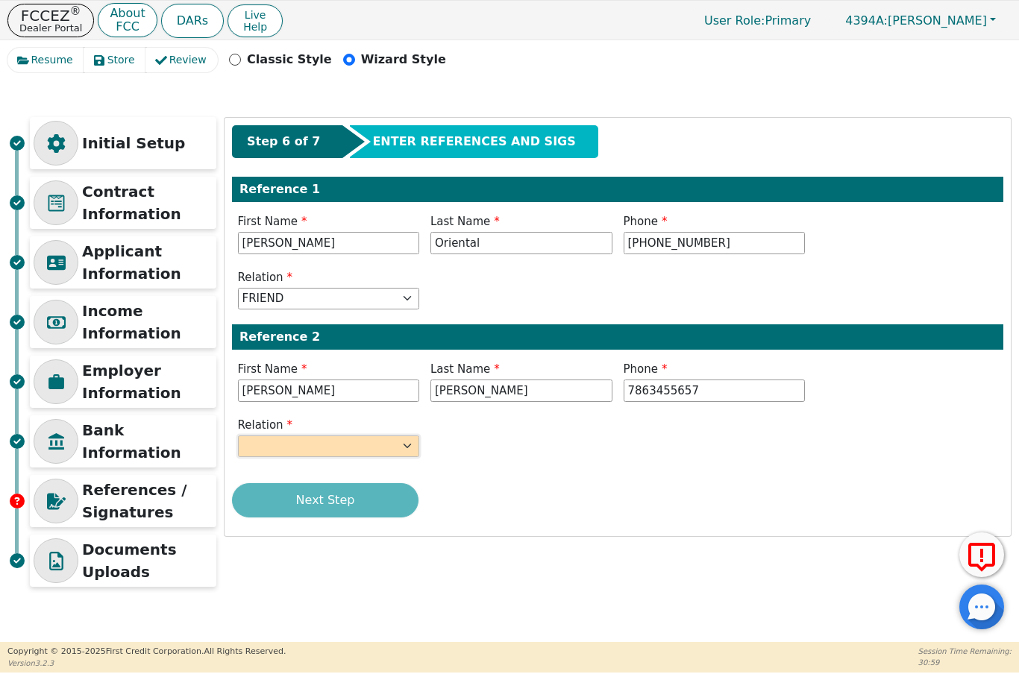
click at [403, 451] on select "FATHER MOTHER SISTER BROTHER DAUGHTER SON CO-WORKER NEIGHBOR FRIEND COUSIN G-MO…" at bounding box center [329, 447] width 182 height 22
type input "[PHONE_NUMBER]"
select select "FRIEND"
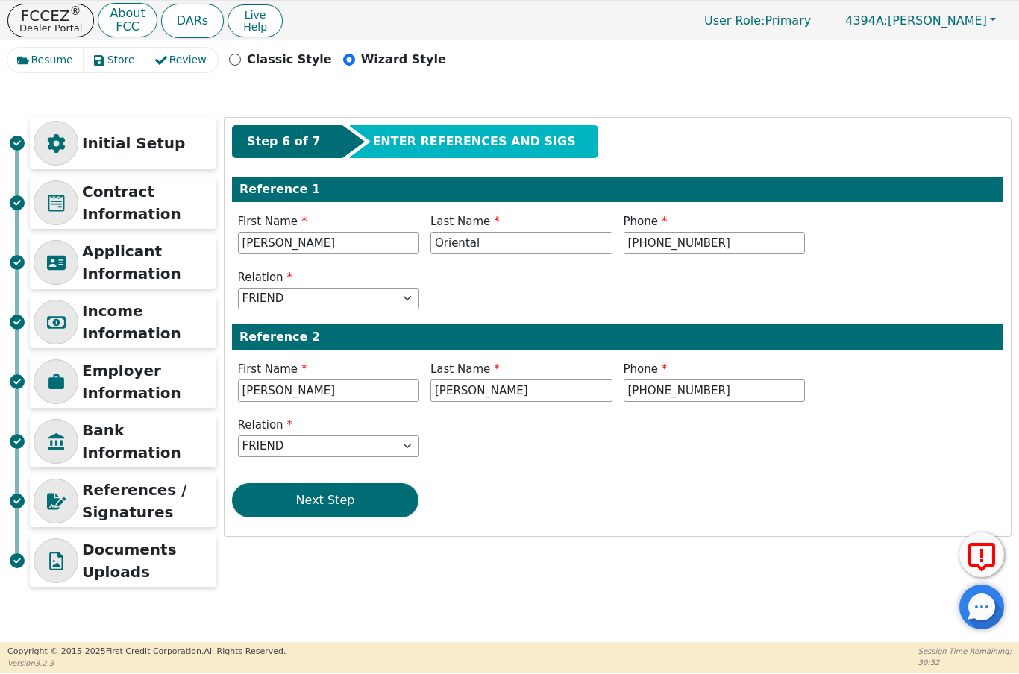
click at [350, 494] on button "Next Step" at bounding box center [325, 500] width 186 height 34
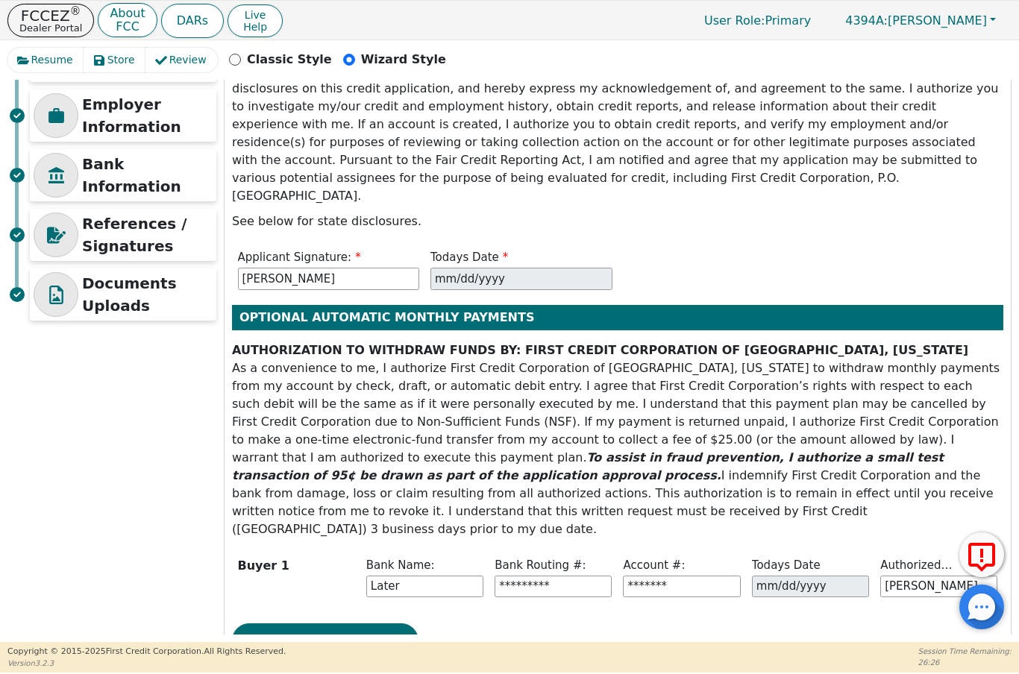
scroll to position [266, 0]
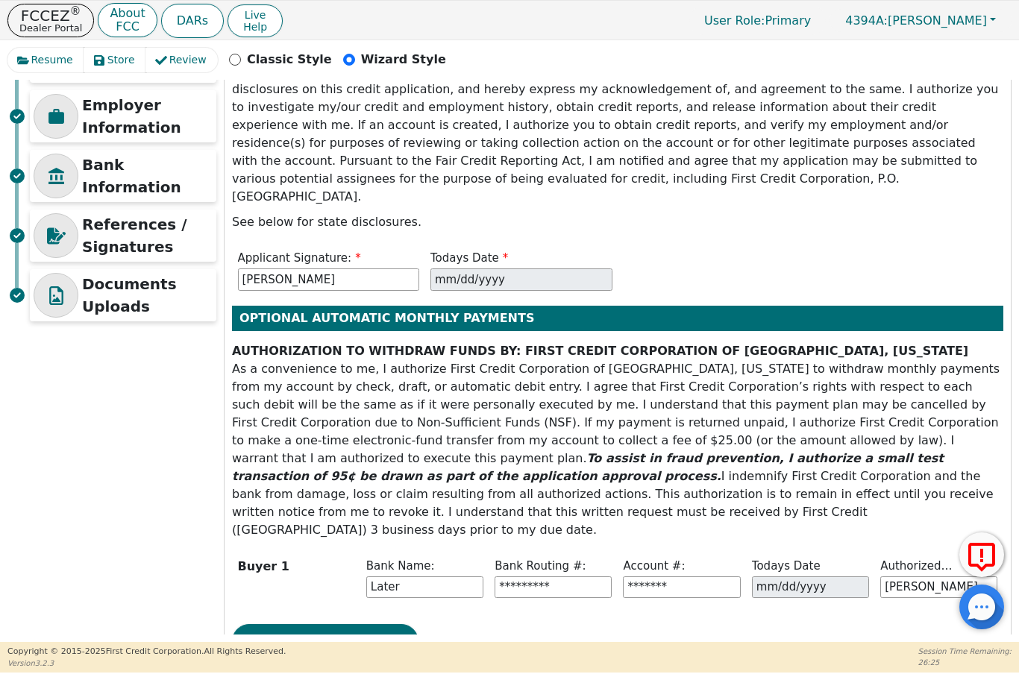
click at [359, 624] on button "Next Step" at bounding box center [325, 641] width 186 height 34
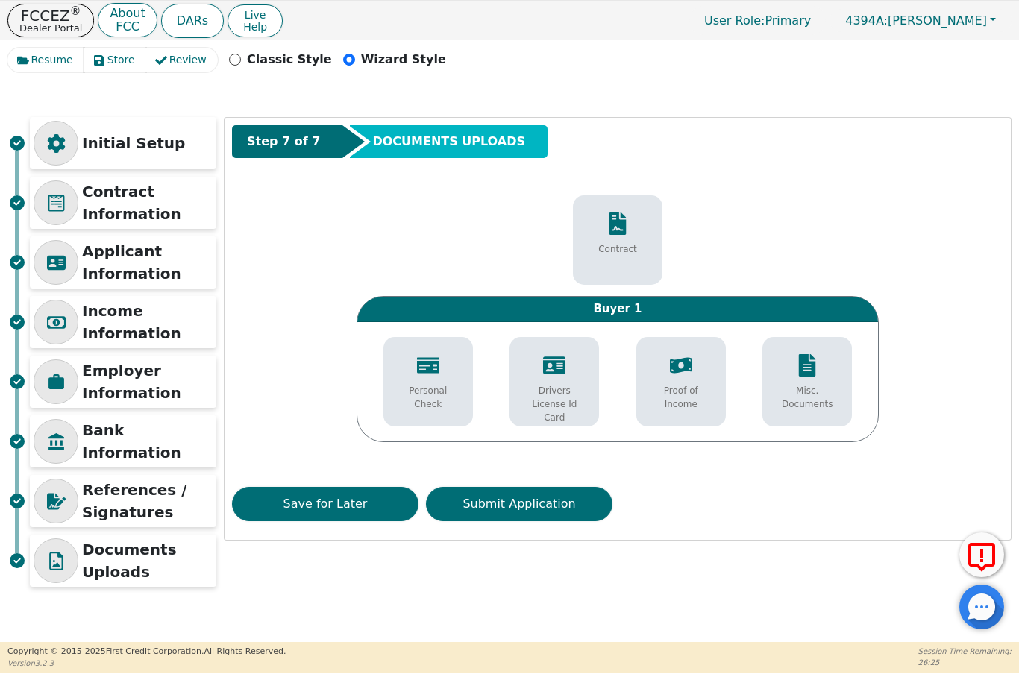
scroll to position [0, 0]
click at [533, 511] on button "Submit Application" at bounding box center [519, 504] width 186 height 34
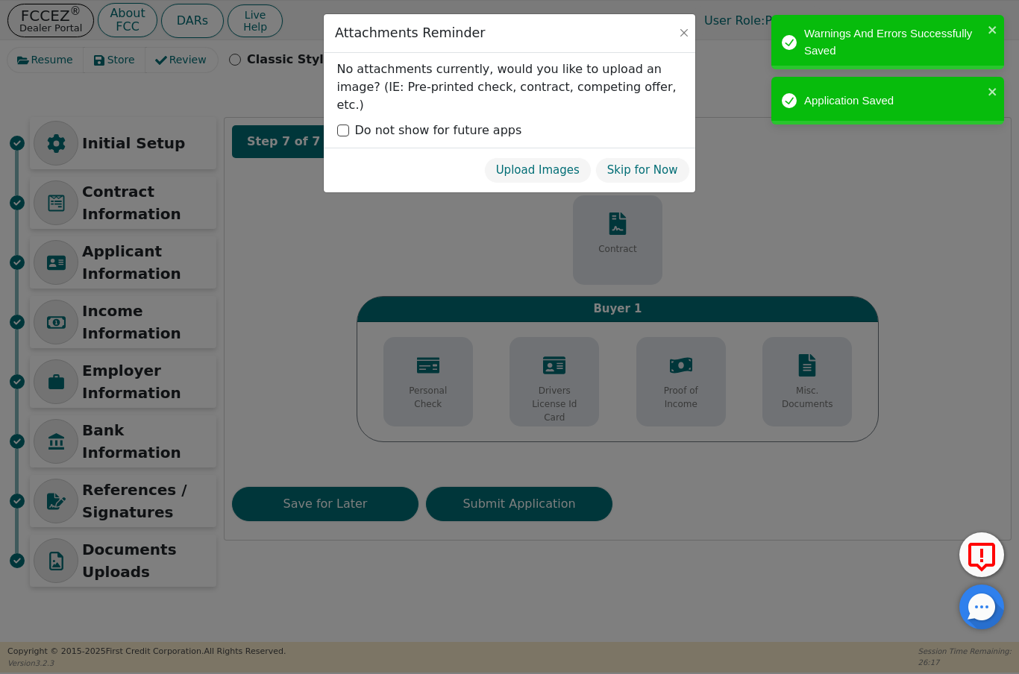
click at [653, 157] on button "Skip for Now" at bounding box center [642, 170] width 95 height 26
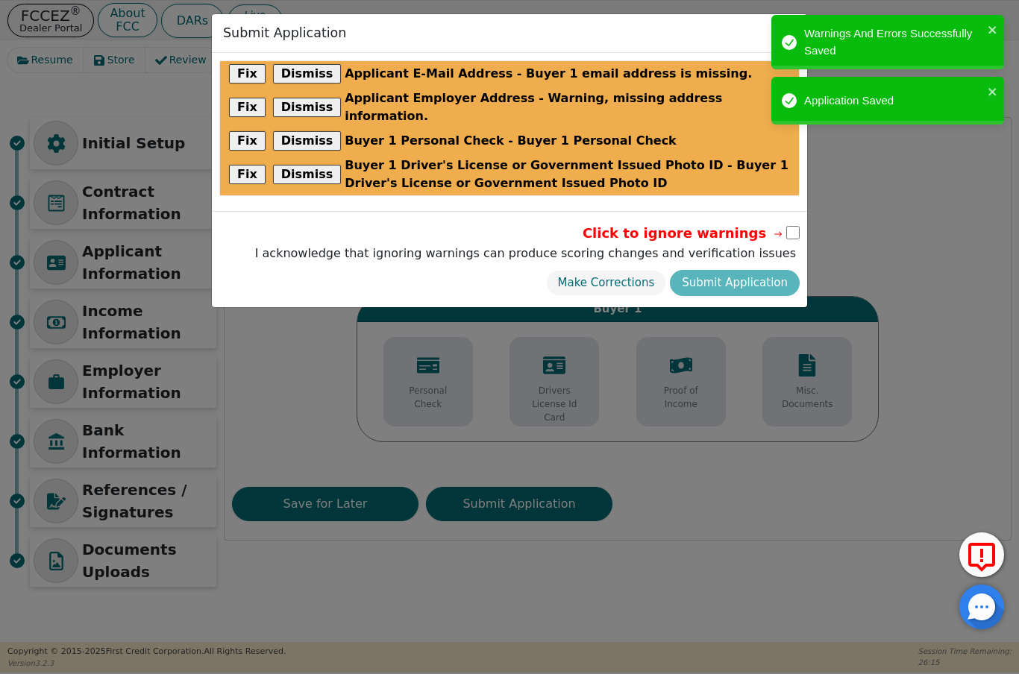
click at [307, 75] on button "Dismiss" at bounding box center [307, 73] width 69 height 19
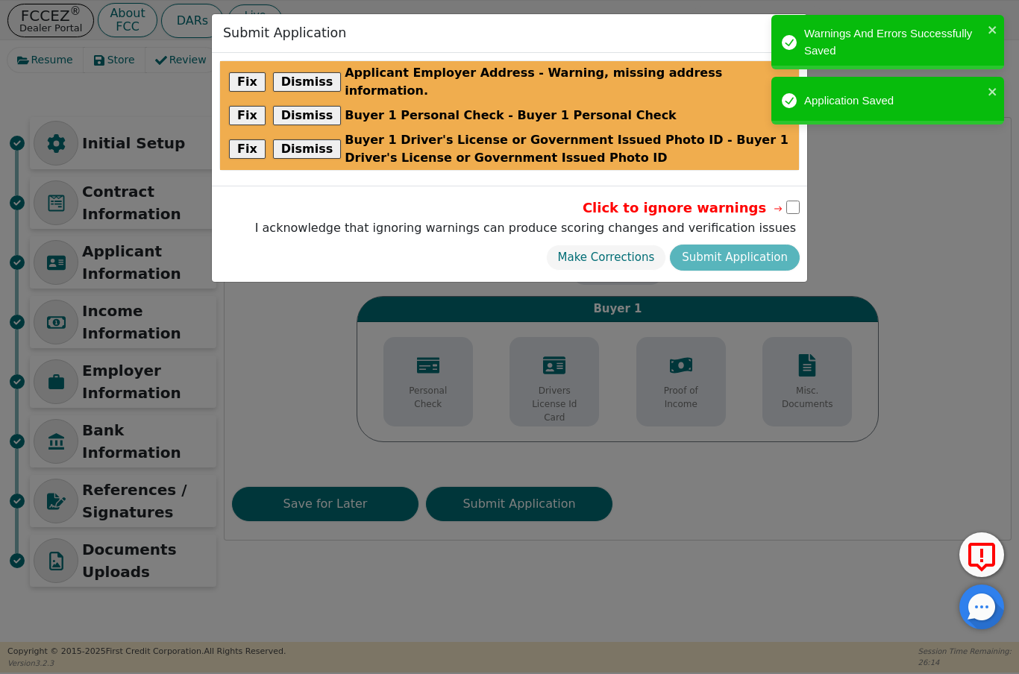
click at [314, 81] on button "Dismiss" at bounding box center [307, 81] width 69 height 19
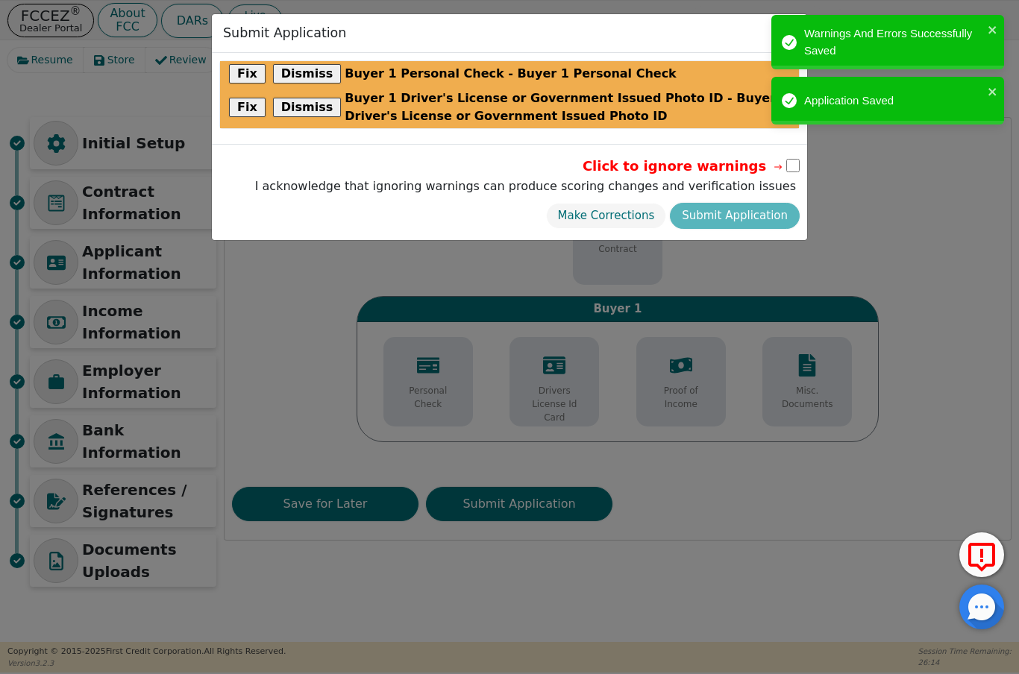
click at [318, 76] on button "Dismiss" at bounding box center [307, 73] width 69 height 19
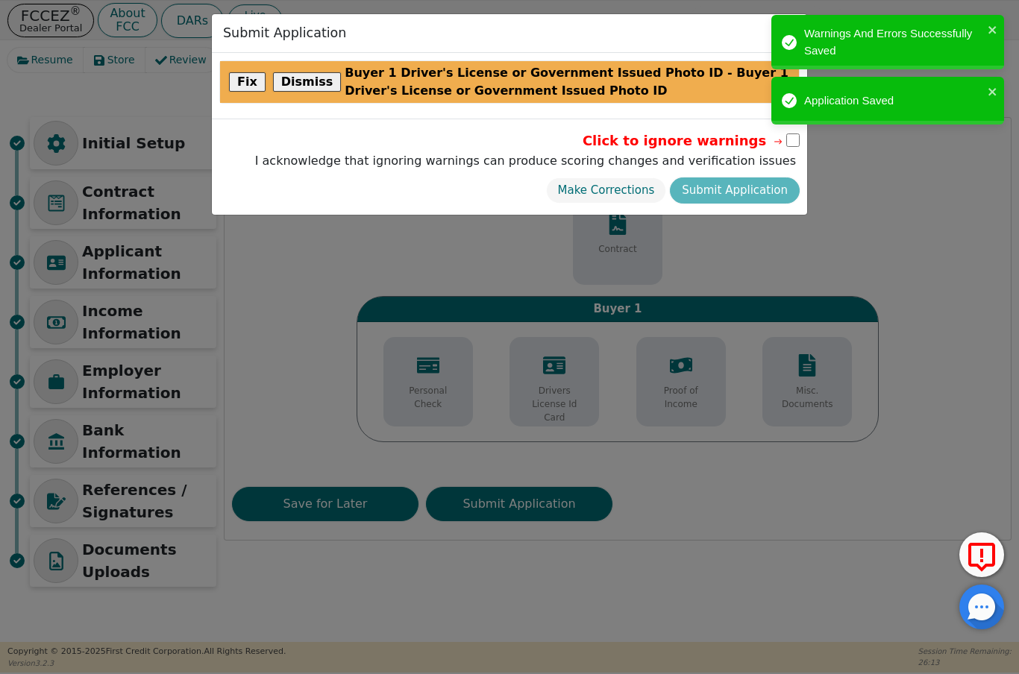
click at [310, 86] on button "Dismiss" at bounding box center [307, 81] width 69 height 19
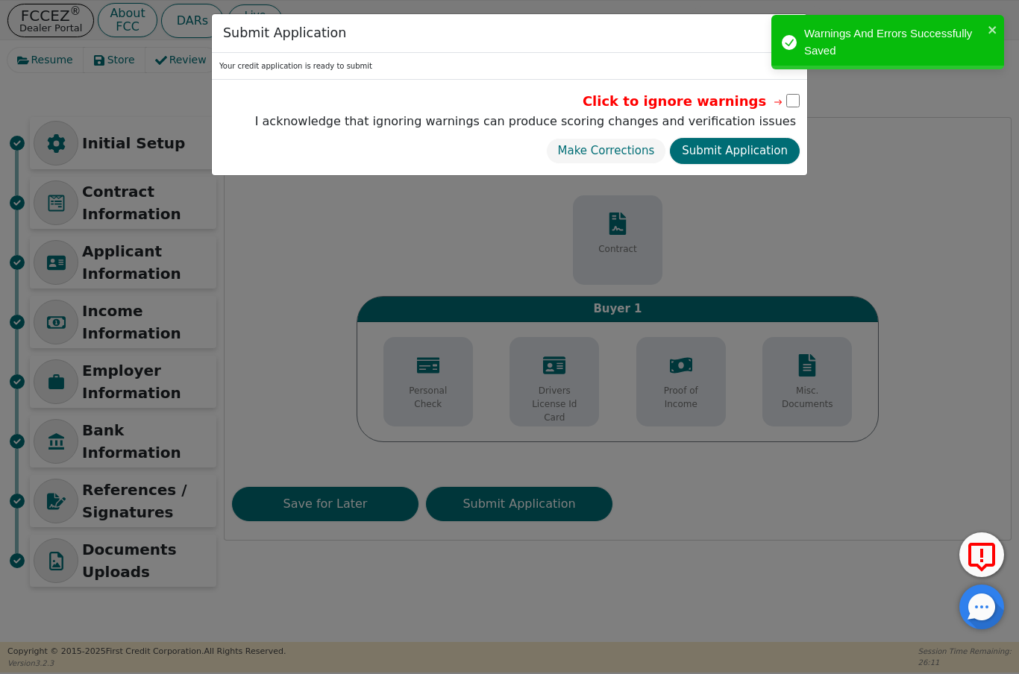
click at [751, 153] on button "Submit Application" at bounding box center [735, 151] width 130 height 26
